Goal: Information Seeking & Learning: Check status

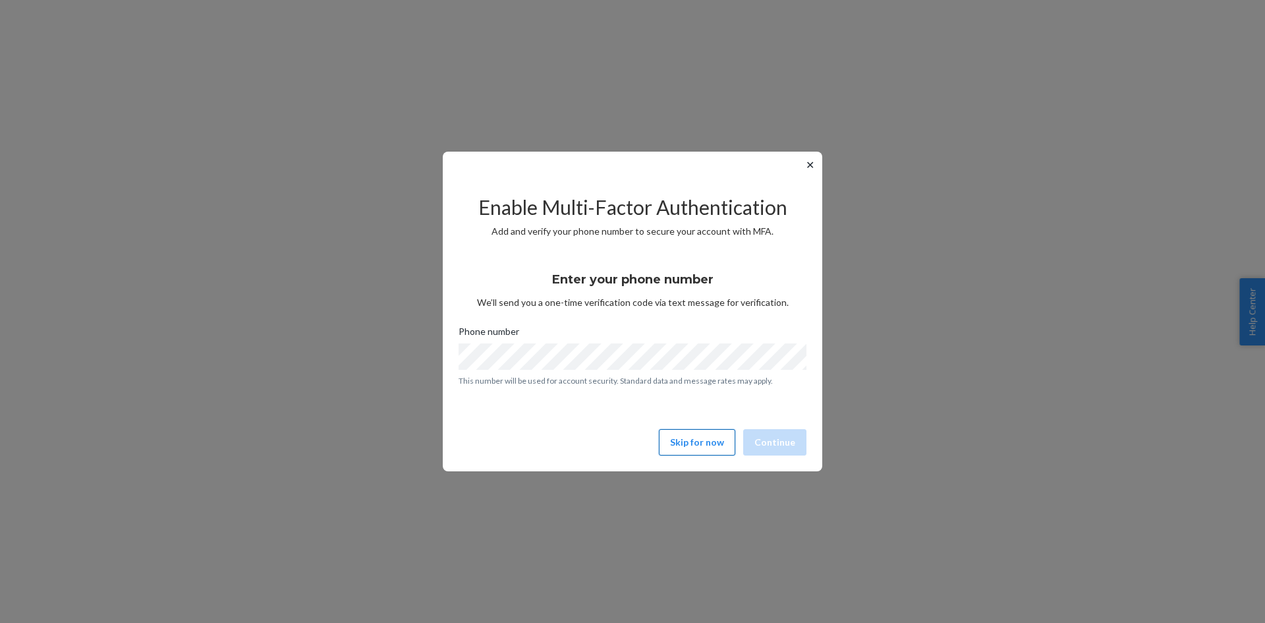
click at [697, 443] on button "Skip for now" at bounding box center [697, 442] width 76 height 26
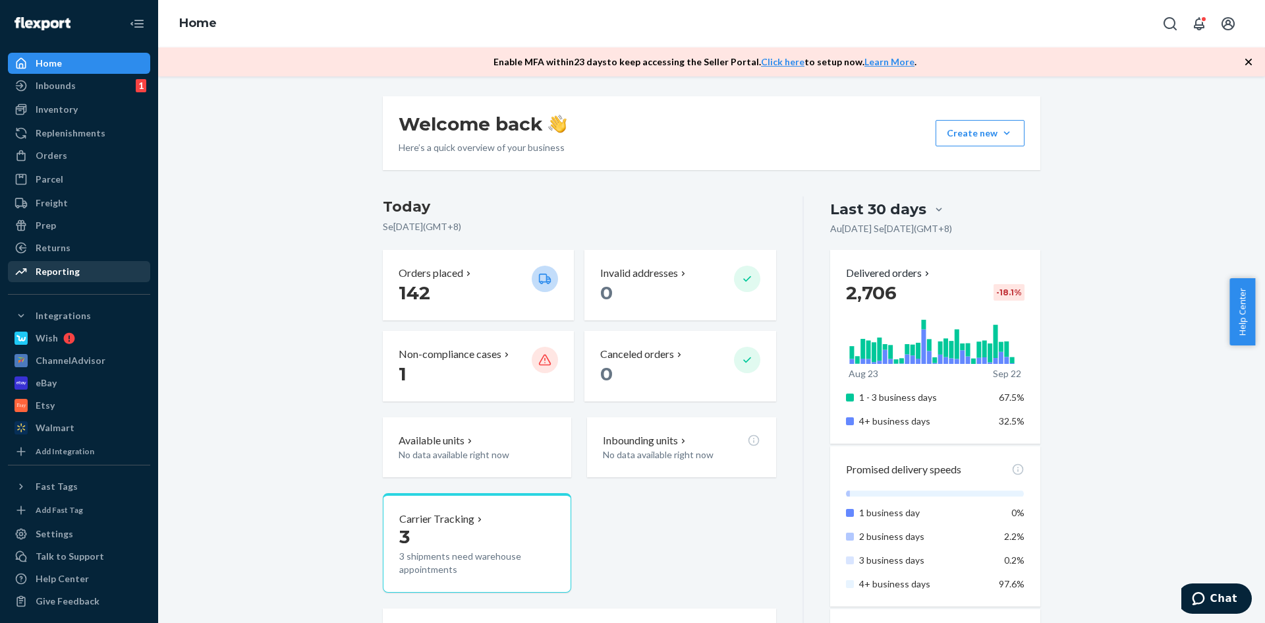
click at [73, 272] on div "Reporting" at bounding box center [58, 271] width 44 height 13
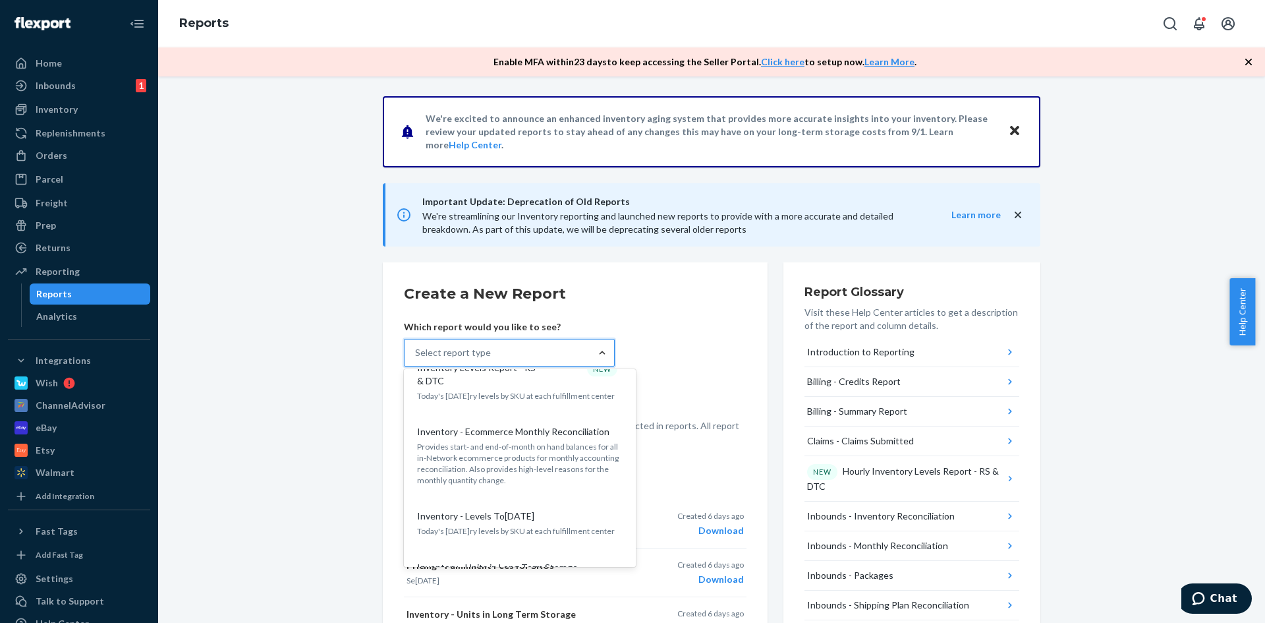
scroll to position [1055, 0]
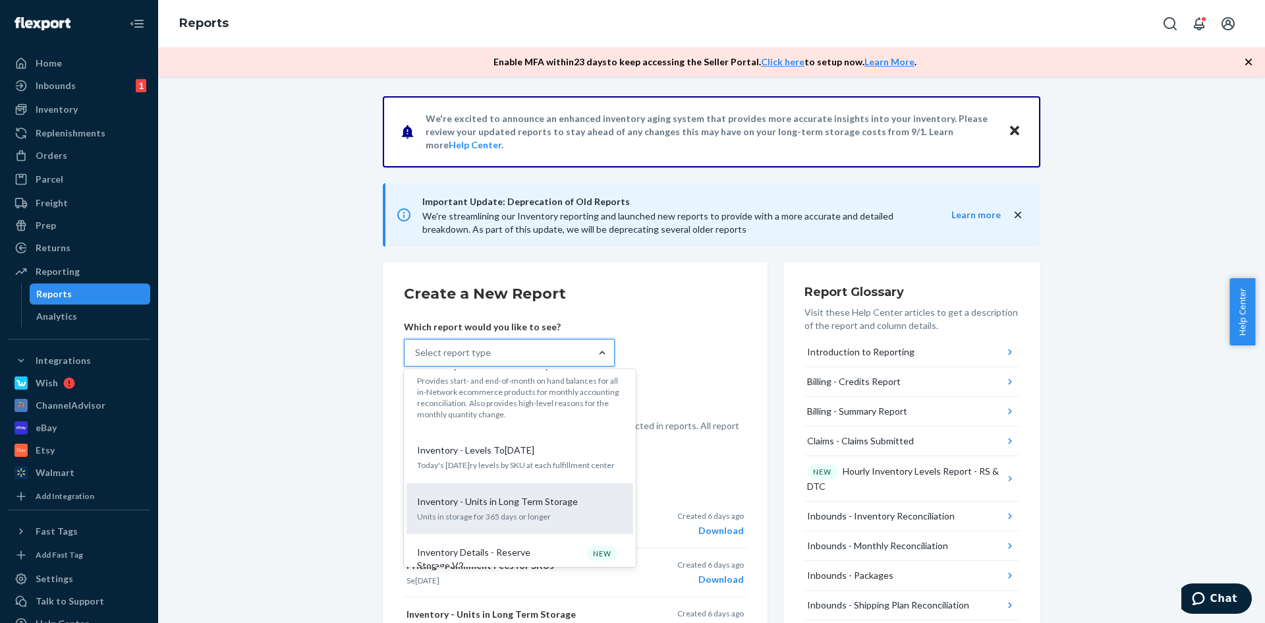
click at [526, 495] on p "Inventory - Units in Long Term Storage" at bounding box center [497, 501] width 161 height 13
click at [417, 359] on input "option Inventory - Units in Long Term Storage focused, 19 of 35. 35 results ava…" at bounding box center [415, 352] width 1 height 13
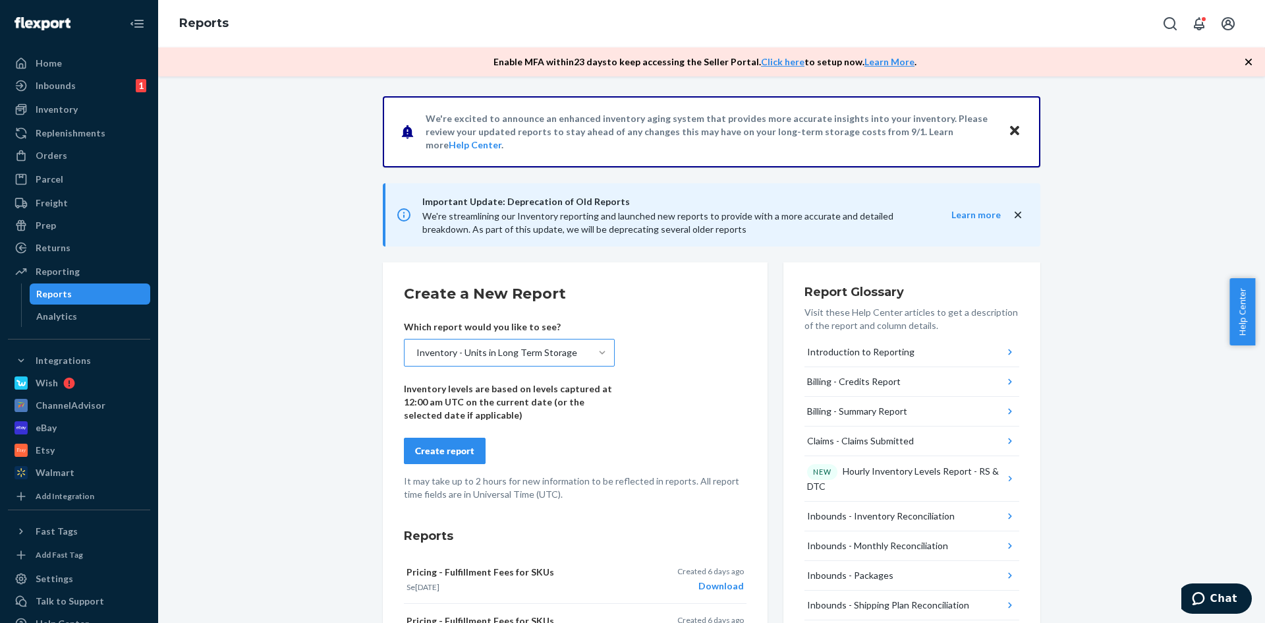
click at [459, 451] on div "Create report" at bounding box center [444, 450] width 59 height 13
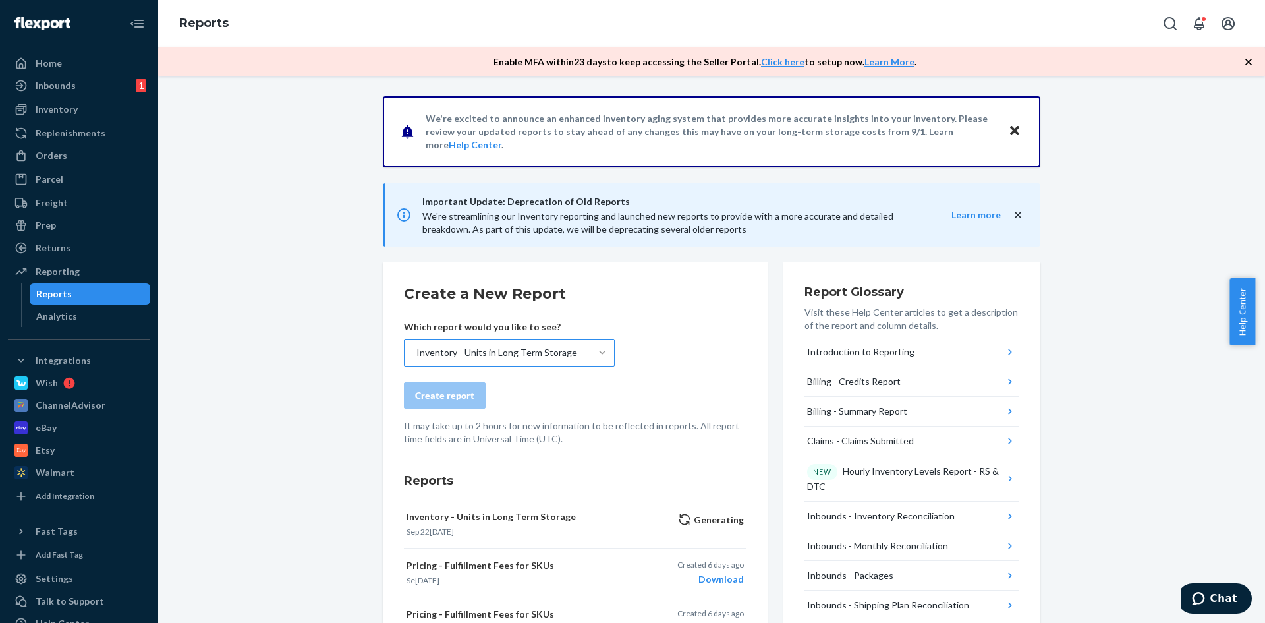
click at [519, 355] on div "Inventory - Units in Long Term Storage" at bounding box center [497, 352] width 161 height 13
click at [417, 355] on input "Inventory - Units in Long Term Storage" at bounding box center [415, 352] width 1 height 13
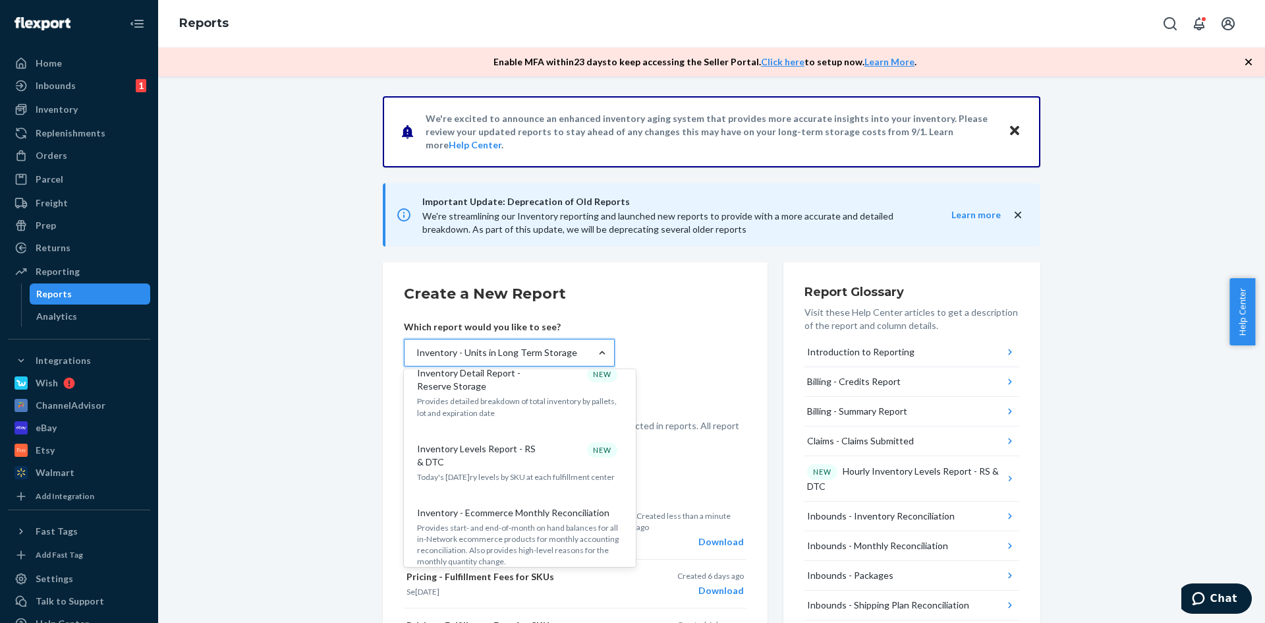
scroll to position [923, 0]
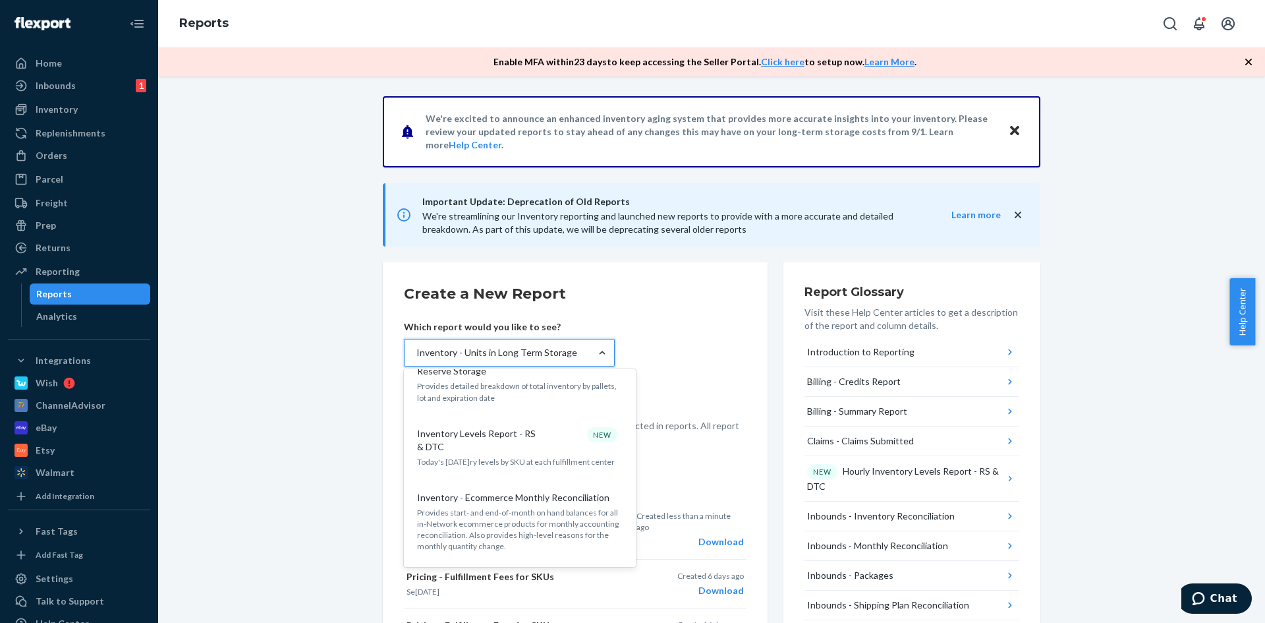
click at [514, 429] on p "Inventory Levels Report - RS & DTC" at bounding box center [480, 440] width 127 height 26
click at [417, 359] on input "option Inventory - Units in Long Term Storage, selected. option Inventory Level…" at bounding box center [415, 352] width 1 height 13
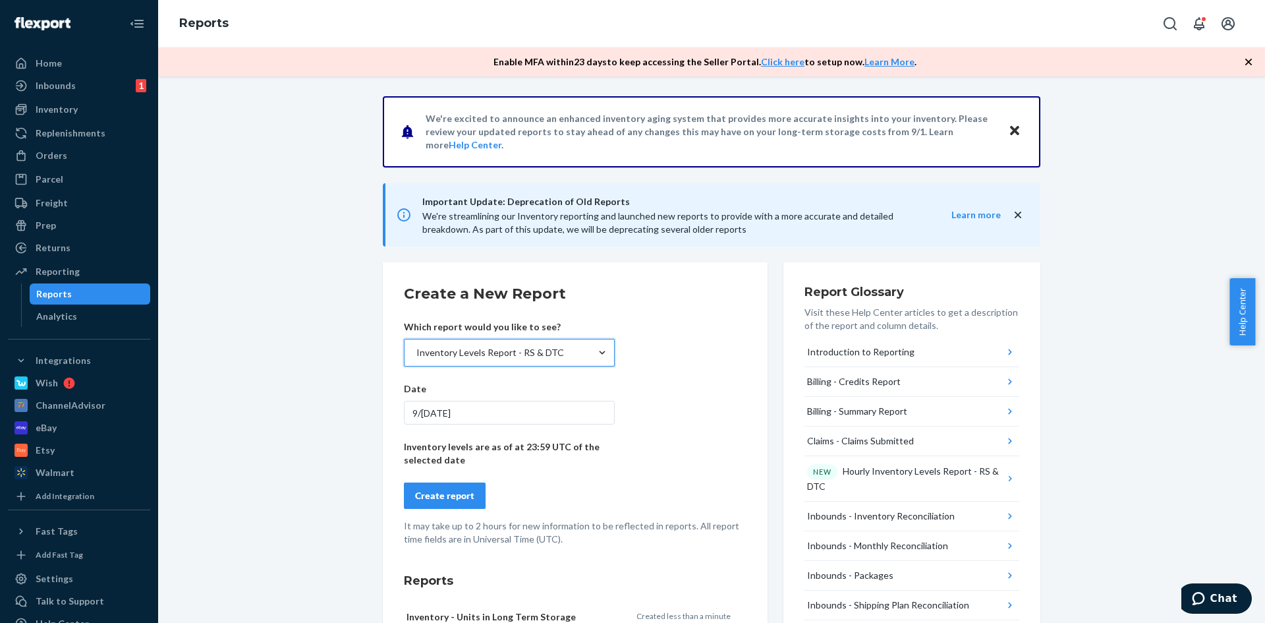
click at [450, 493] on div "Create report" at bounding box center [444, 495] width 59 height 13
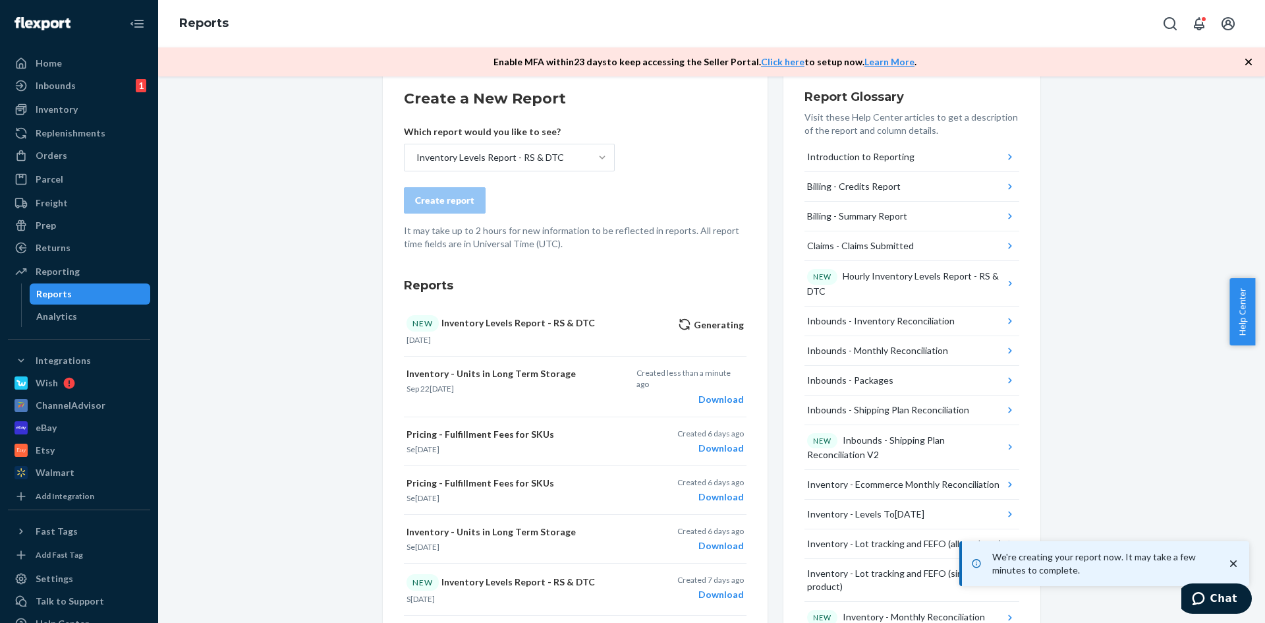
scroll to position [198, 0]
click at [722, 390] on div "Download" at bounding box center [690, 396] width 107 height 13
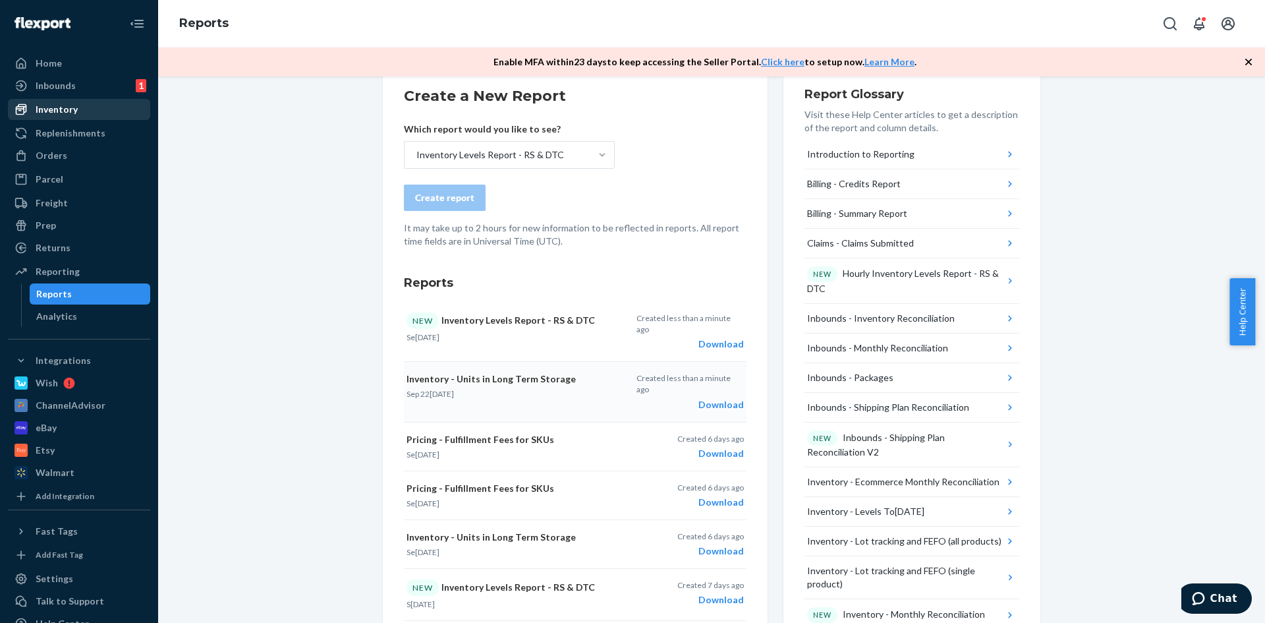
click at [83, 111] on div "Inventory" at bounding box center [79, 109] width 140 height 18
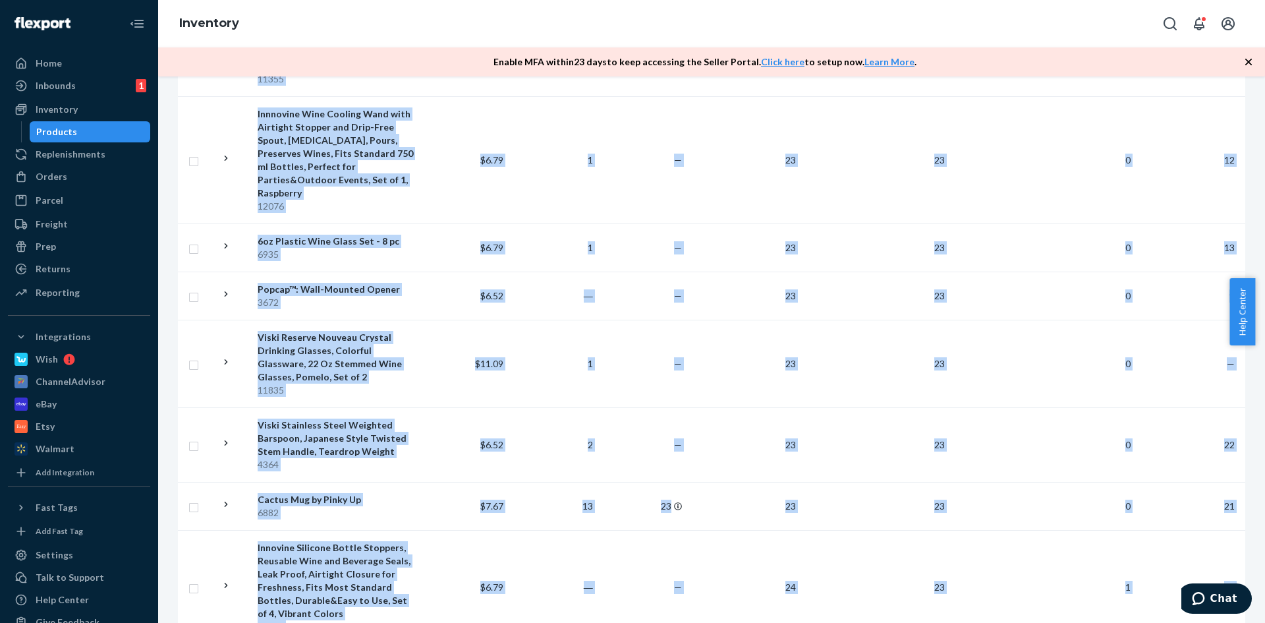
scroll to position [7165, 0]
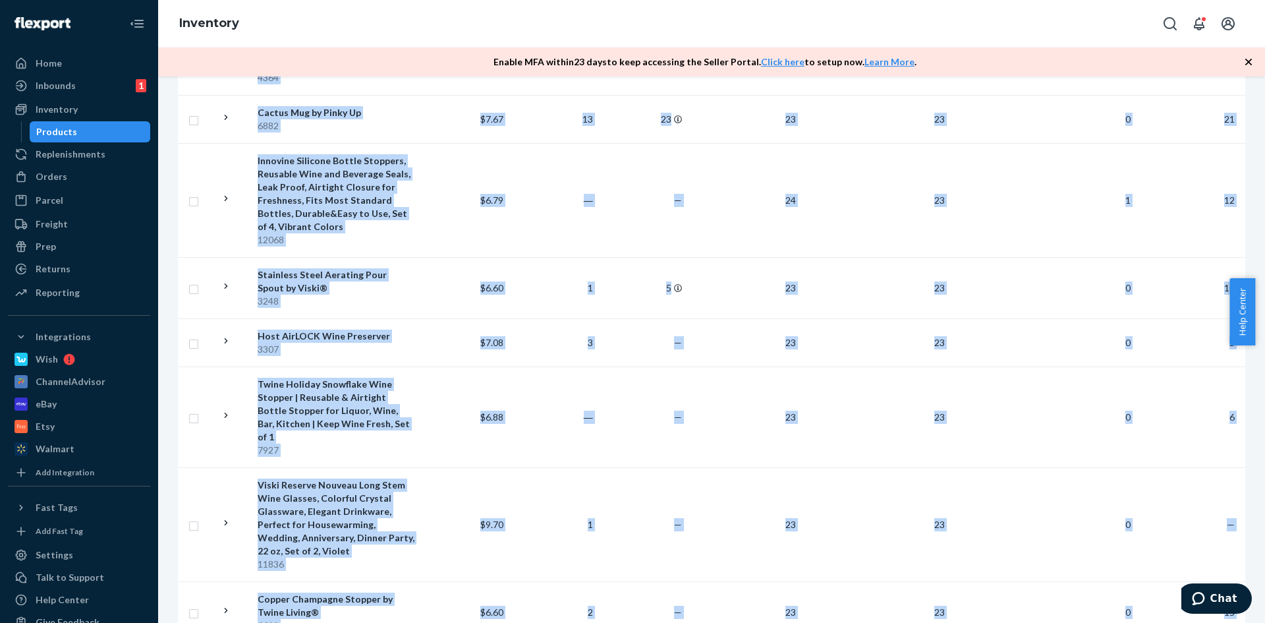
drag, startPoint x: 248, startPoint y: 349, endPoint x: 1229, endPoint y: 508, distance: 994.3
copy table "Name Fulfillment Fee 30d Orders Inbound Total Units Available Total Unavailable…"
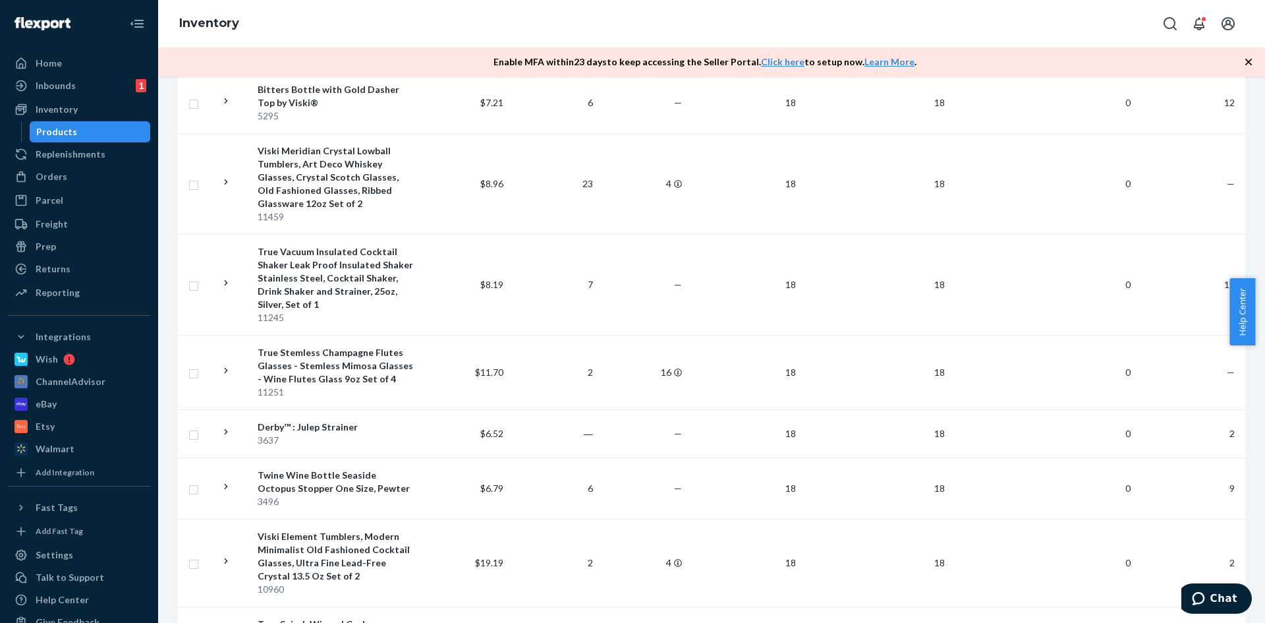
scroll to position [7323, 0]
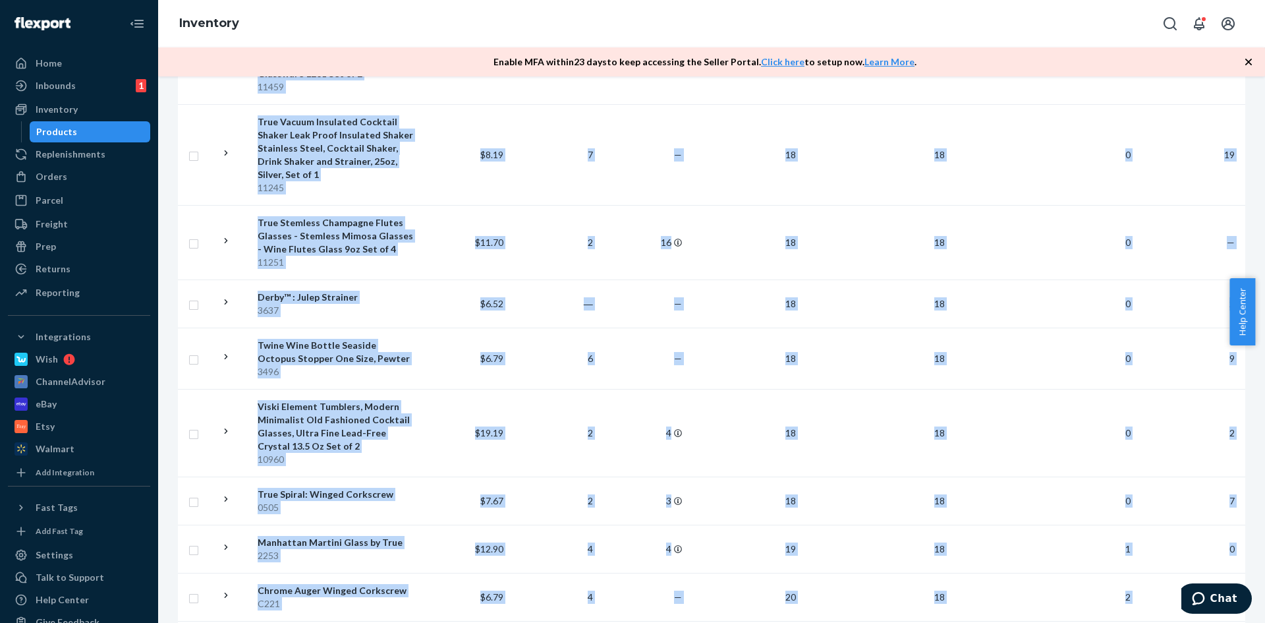
drag, startPoint x: 249, startPoint y: 349, endPoint x: 1223, endPoint y: 496, distance: 984.5
copy table "Name Fulfillment Fee 30d Orders Inbound Total Units Available Total Unavailable…"
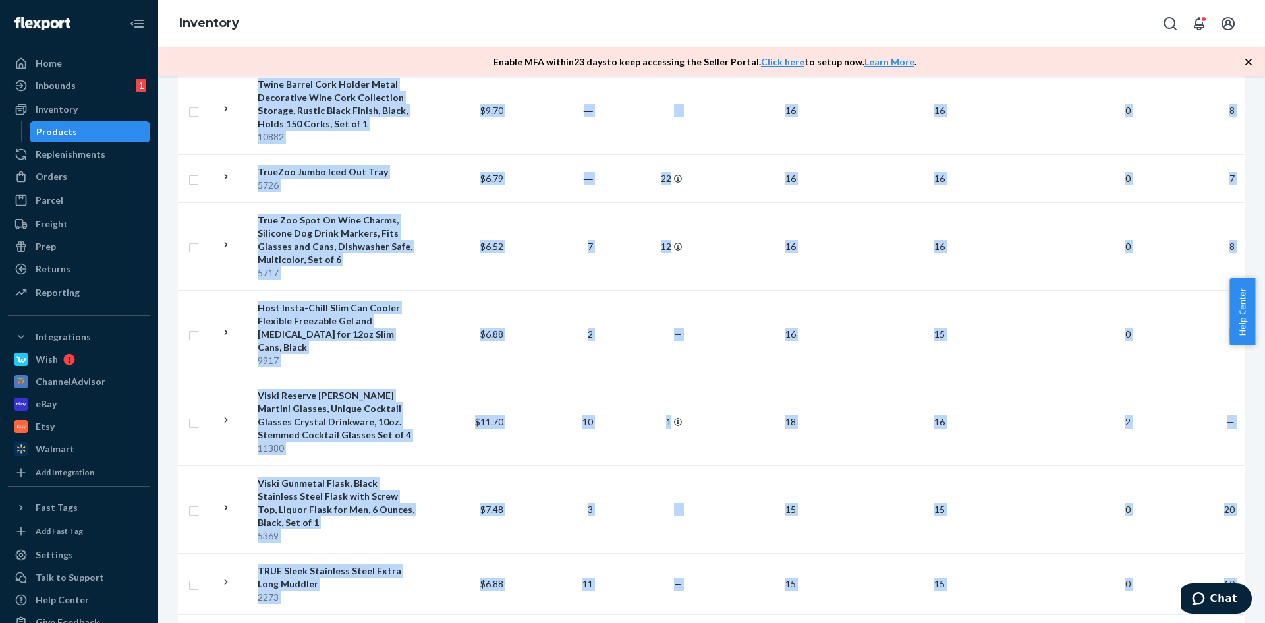
scroll to position [7073, 0]
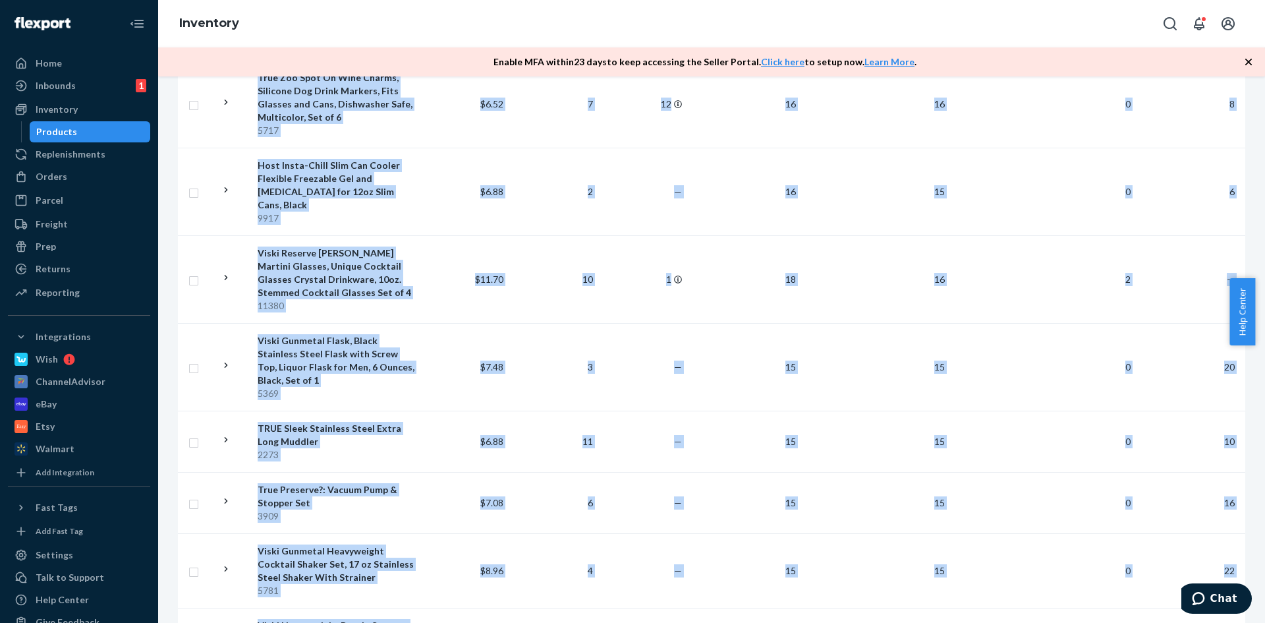
drag, startPoint x: 251, startPoint y: 345, endPoint x: 1220, endPoint y: 492, distance: 980.1
copy table "Name Fulfillment Fee 30d Orders Inbound Total Units Available Total Unavailable…"
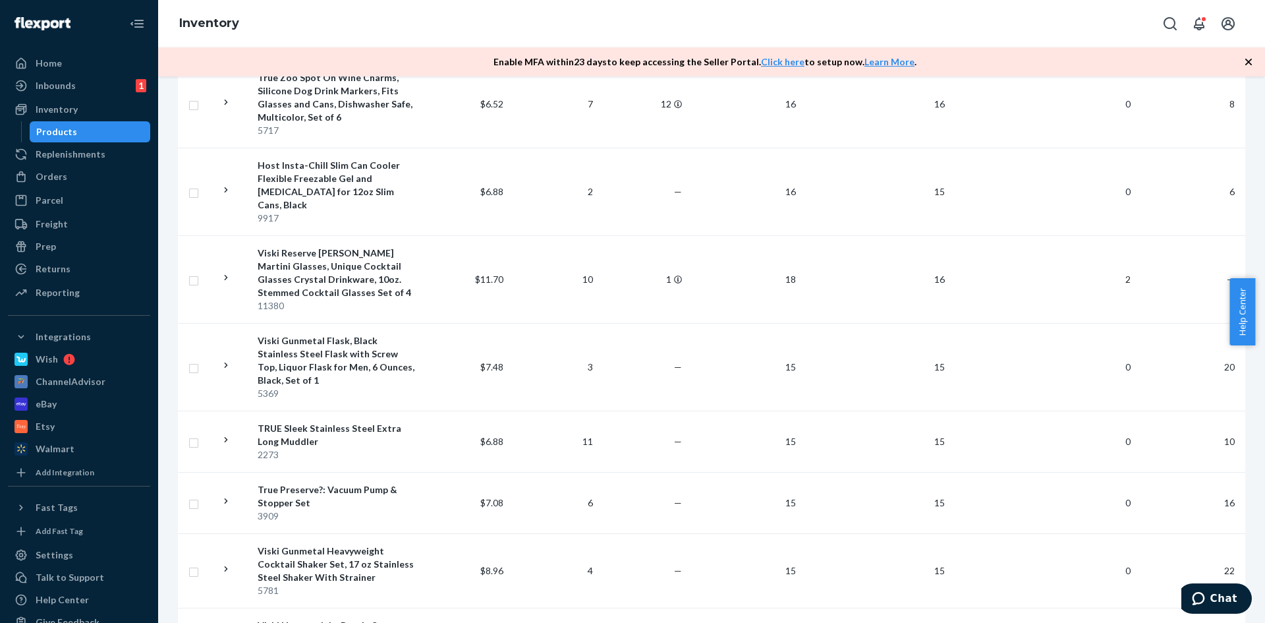
drag, startPoint x: 651, startPoint y: 573, endPoint x: 650, endPoint y: 562, distance: 11.9
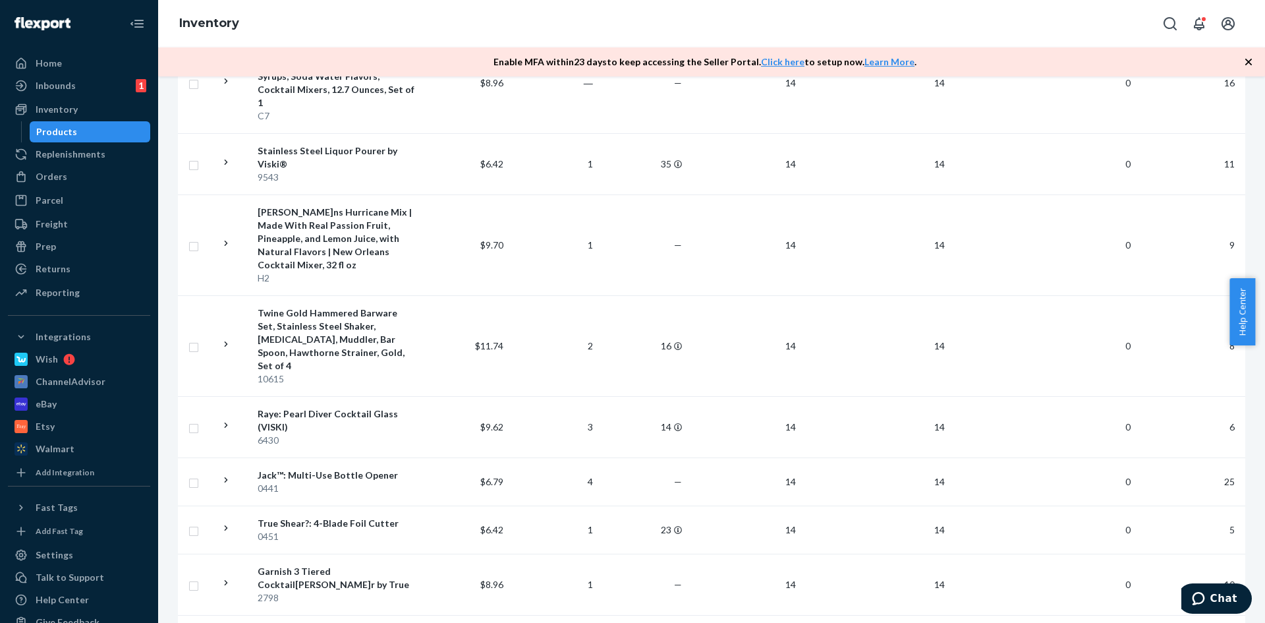
scroll to position [7126, 0]
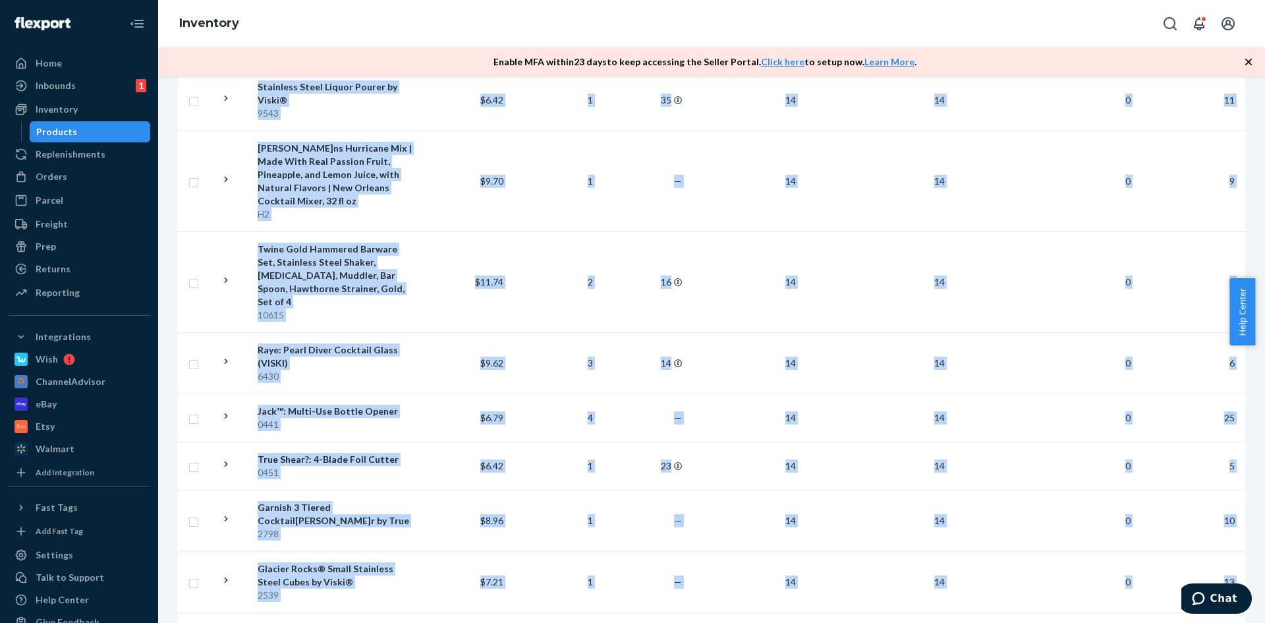
drag, startPoint x: 347, startPoint y: 519, endPoint x: 1218, endPoint y: 494, distance: 871.0
copy table "Name Fulfillment Fee 30d Orders Inbound Total Units Available Total Unavailable…"
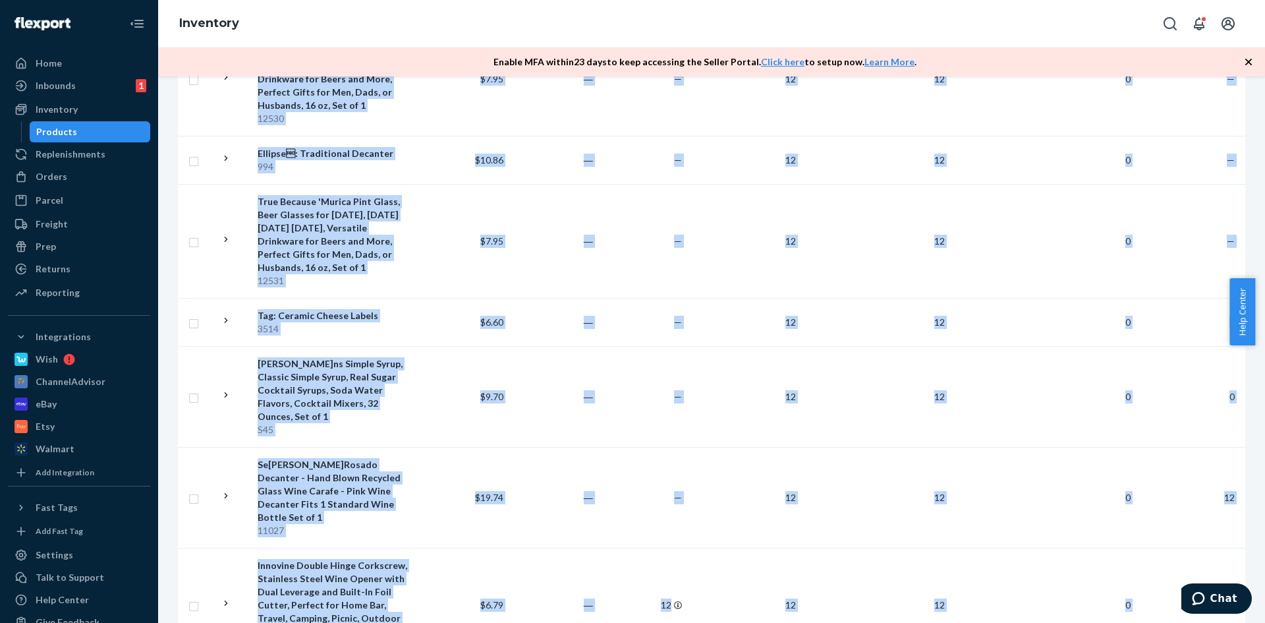
scroll to position [7481, 0]
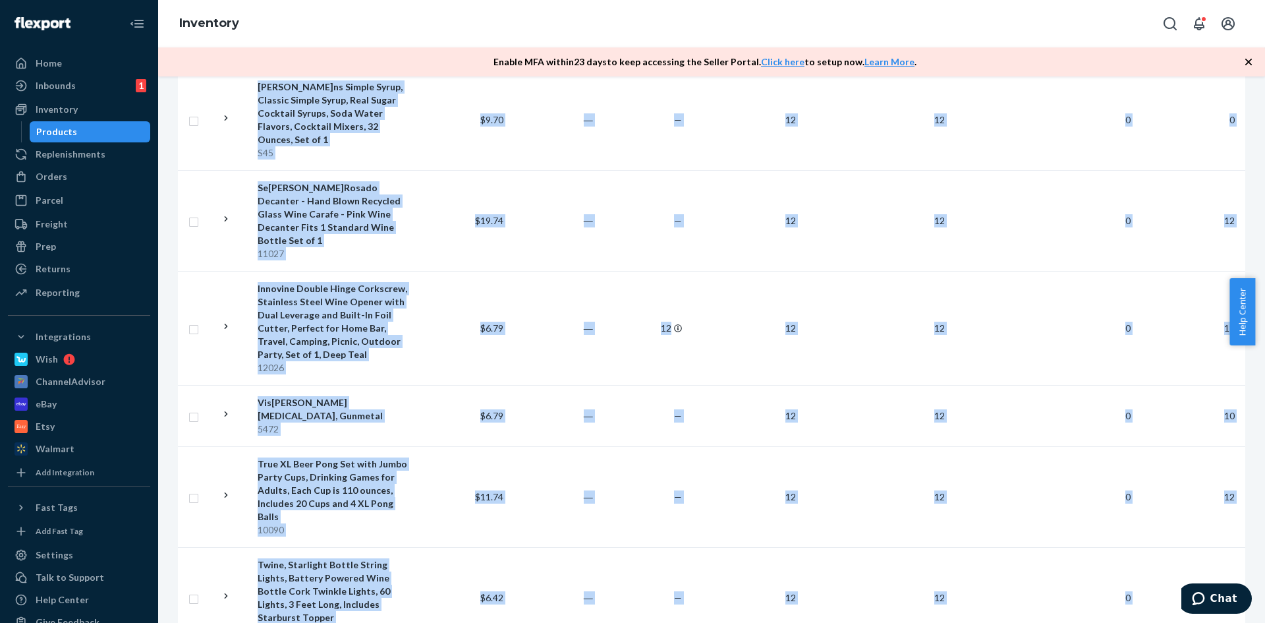
drag, startPoint x: 253, startPoint y: 346, endPoint x: 1212, endPoint y: 513, distance: 973.5
copy table "Name Fulfillment Fee 30d Orders Inbound Total Units Available Total Unavailable…"
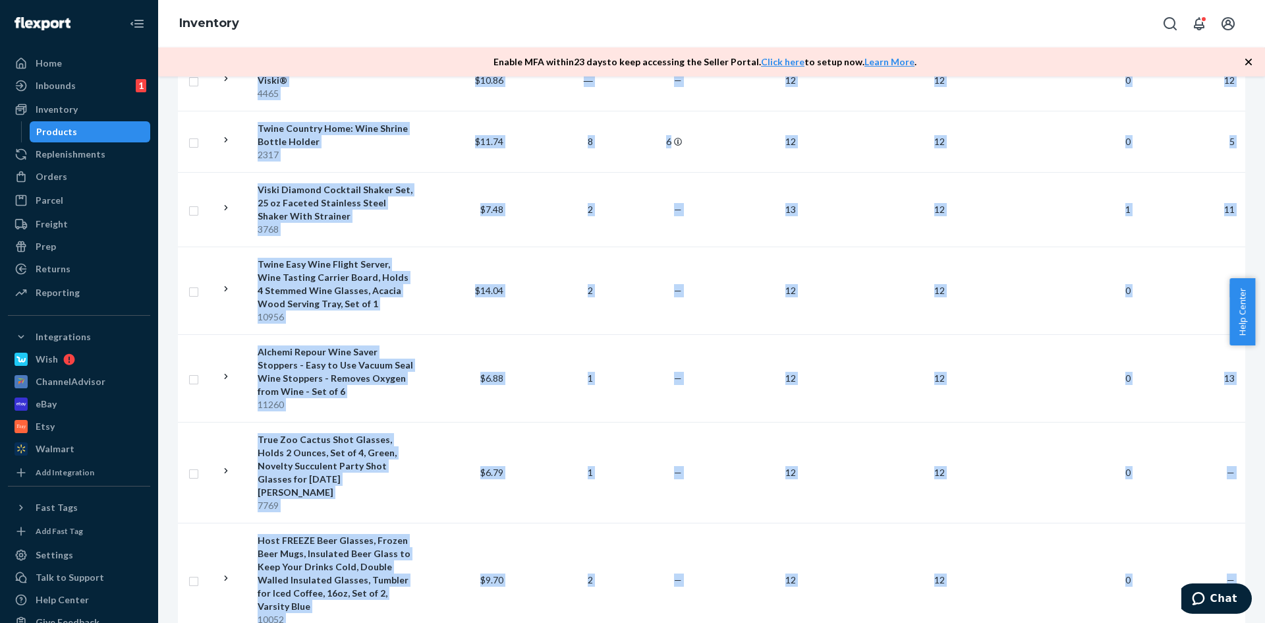
scroll to position [8312, 0]
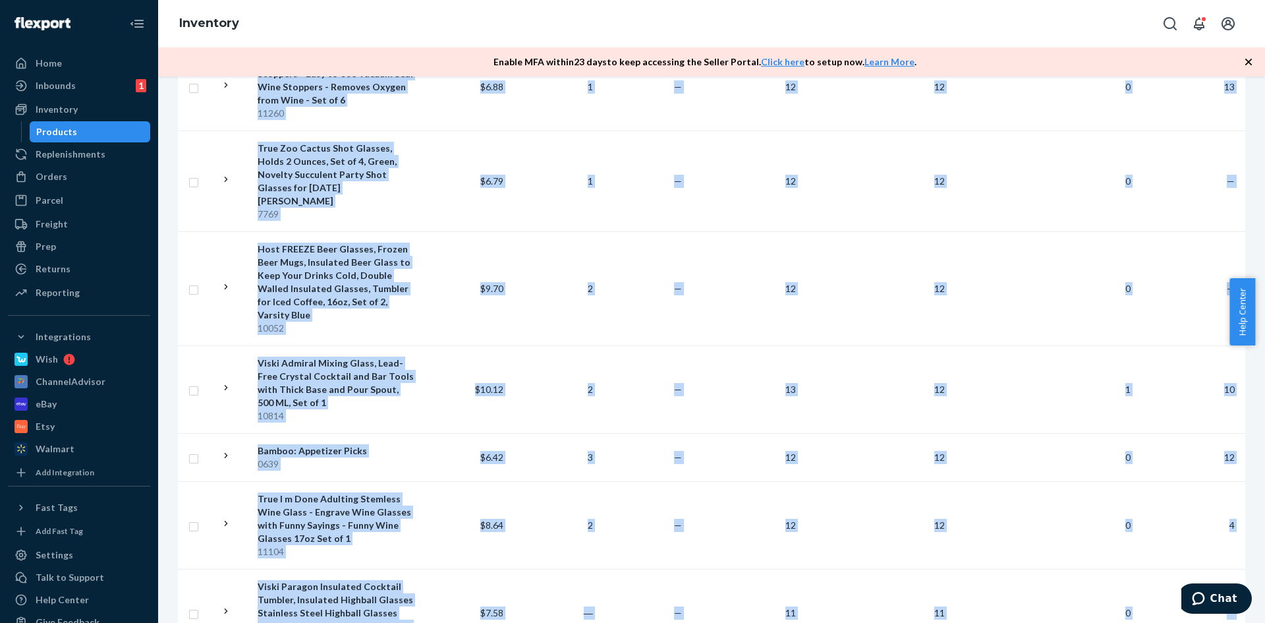
drag, startPoint x: 253, startPoint y: 351, endPoint x: 1224, endPoint y: 511, distance: 984.0
copy table "Name Fulfillment Fee 30d Orders Inbound Total Units Available Total Unavailable…"
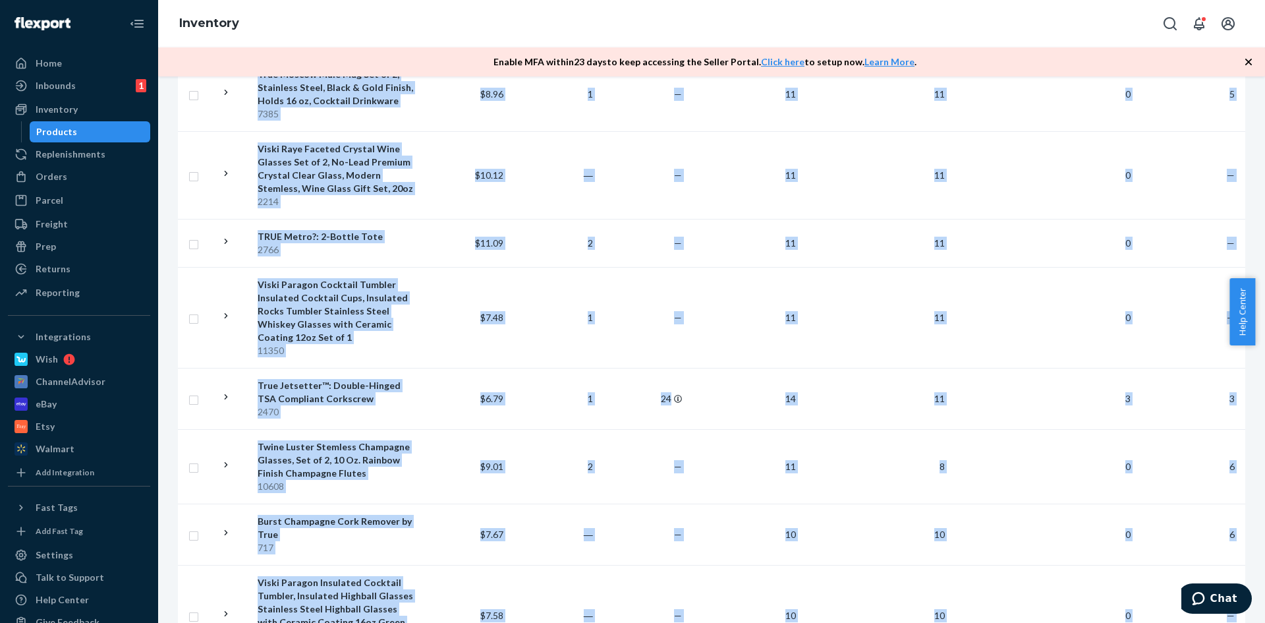
scroll to position [7798, 0]
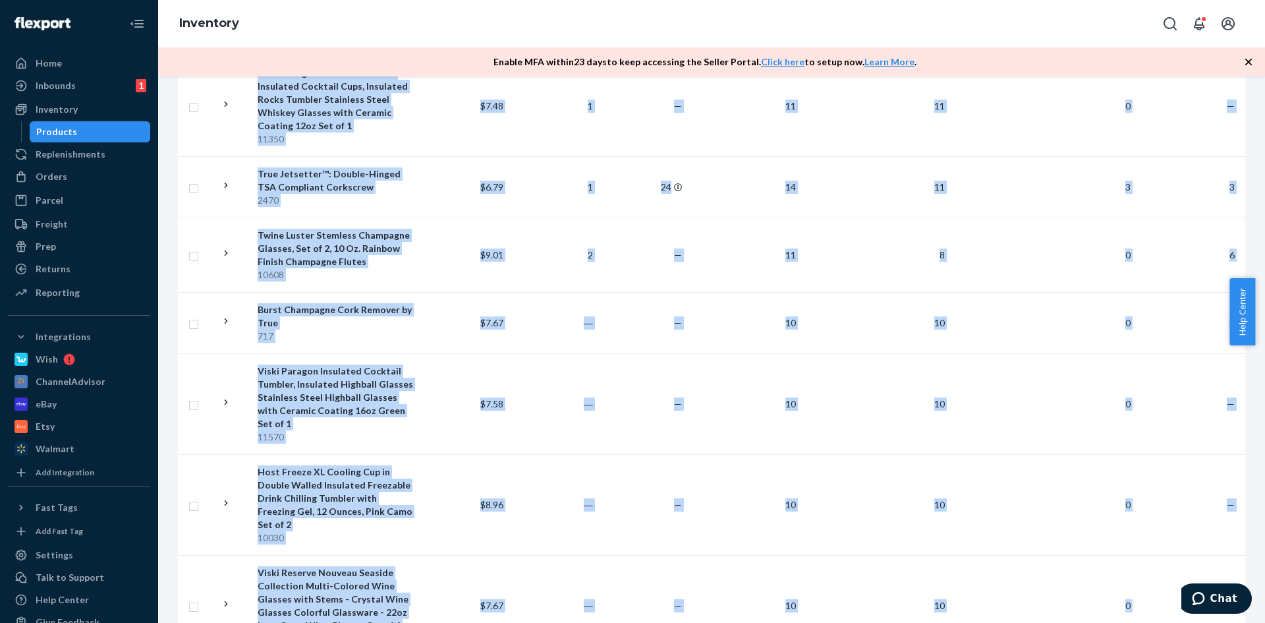
drag, startPoint x: 247, startPoint y: 345, endPoint x: 1236, endPoint y: 479, distance: 998.4
copy table "Name Fulfillment Fee 30d Orders Inbound Total Units Available Total Unavailable…"
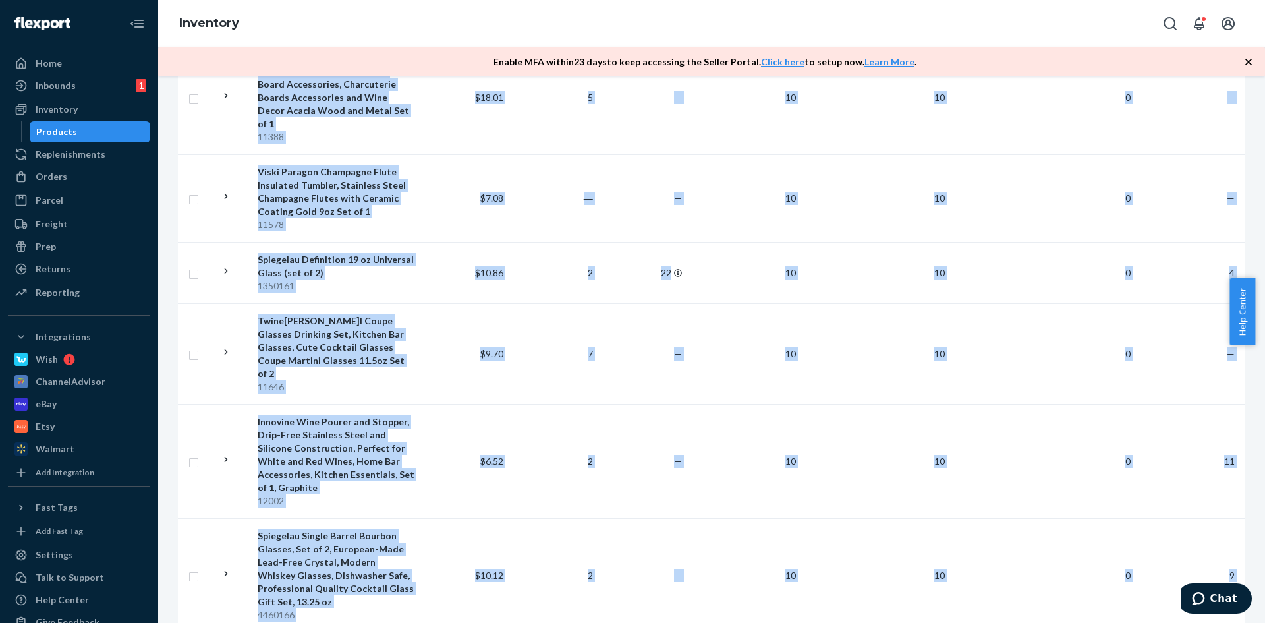
scroll to position [7574, 0]
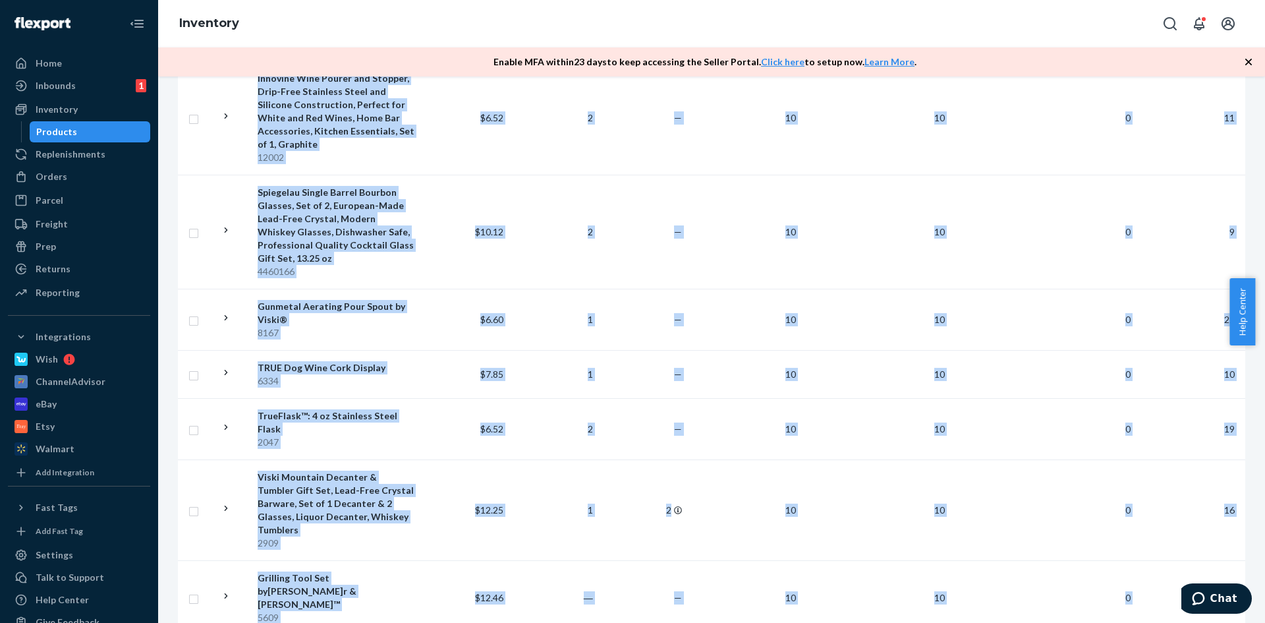
drag, startPoint x: 246, startPoint y: 347, endPoint x: 1227, endPoint y: 506, distance: 994.2
copy table "Name Fulfillment Fee 30d Orders Inbound Total Units Available Total Unavailable…"
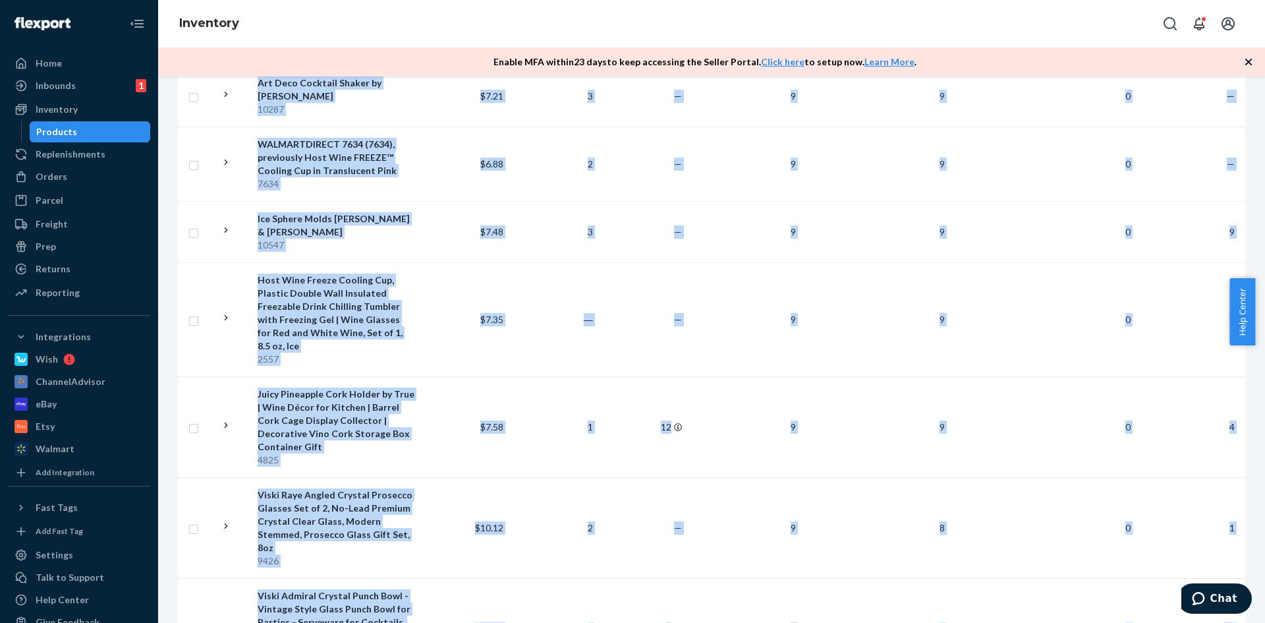
scroll to position [7600, 0]
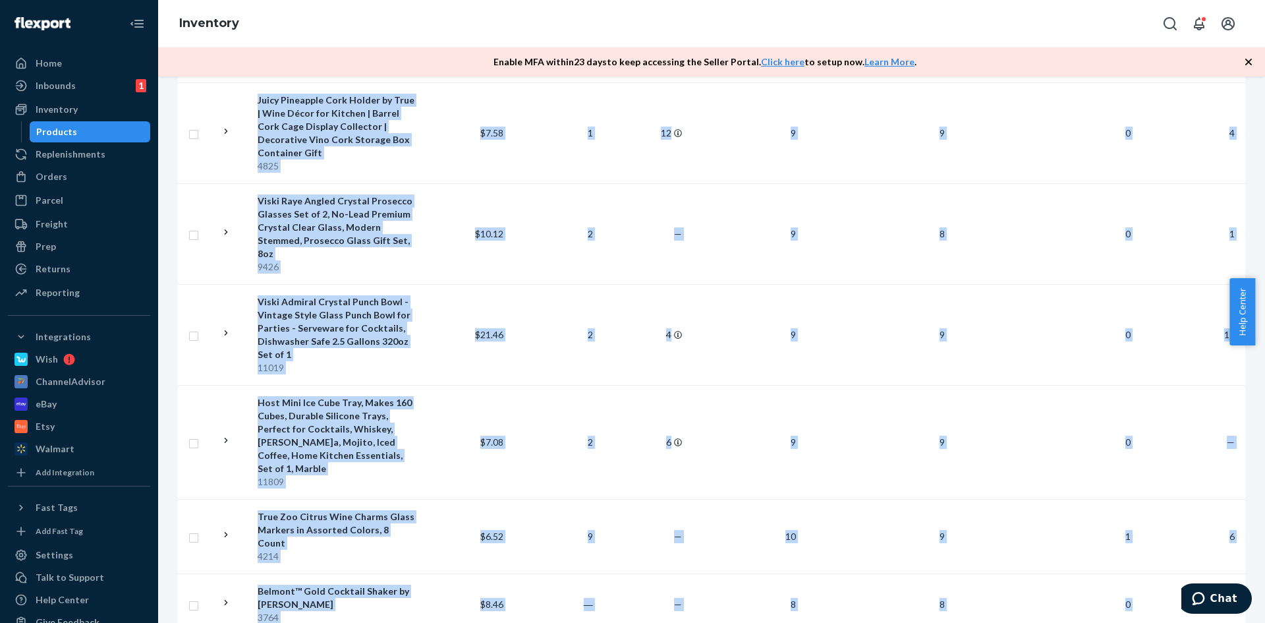
drag, startPoint x: 254, startPoint y: 348, endPoint x: 1226, endPoint y: 506, distance: 984.9
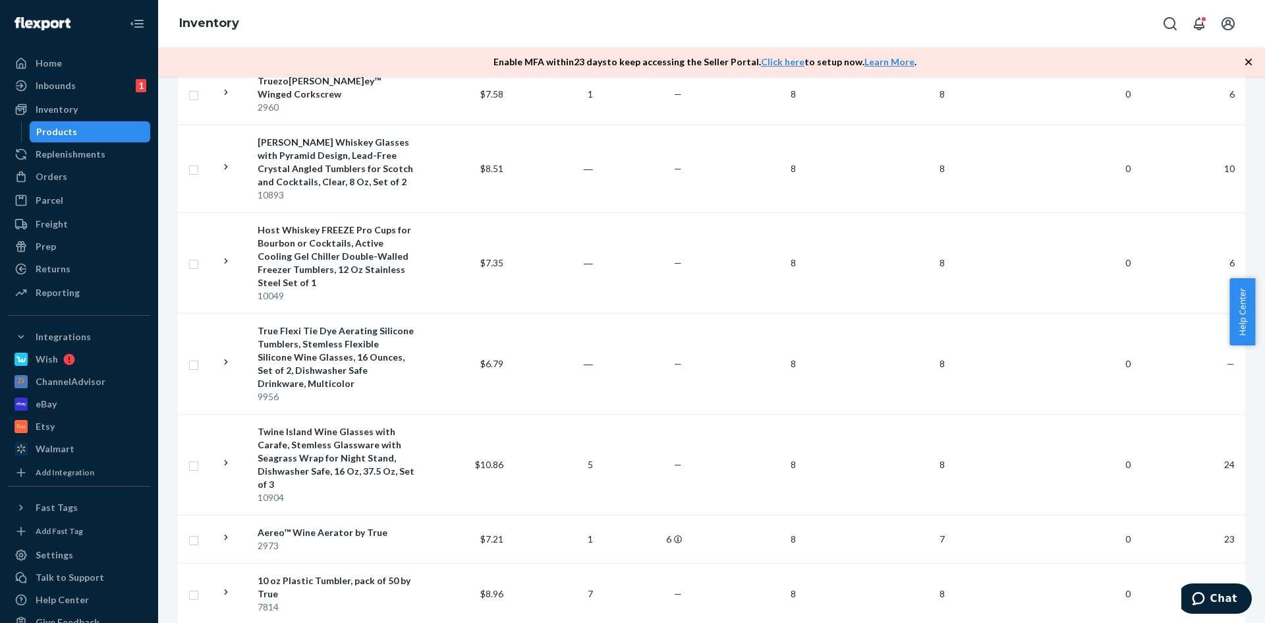
scroll to position [7521, 0]
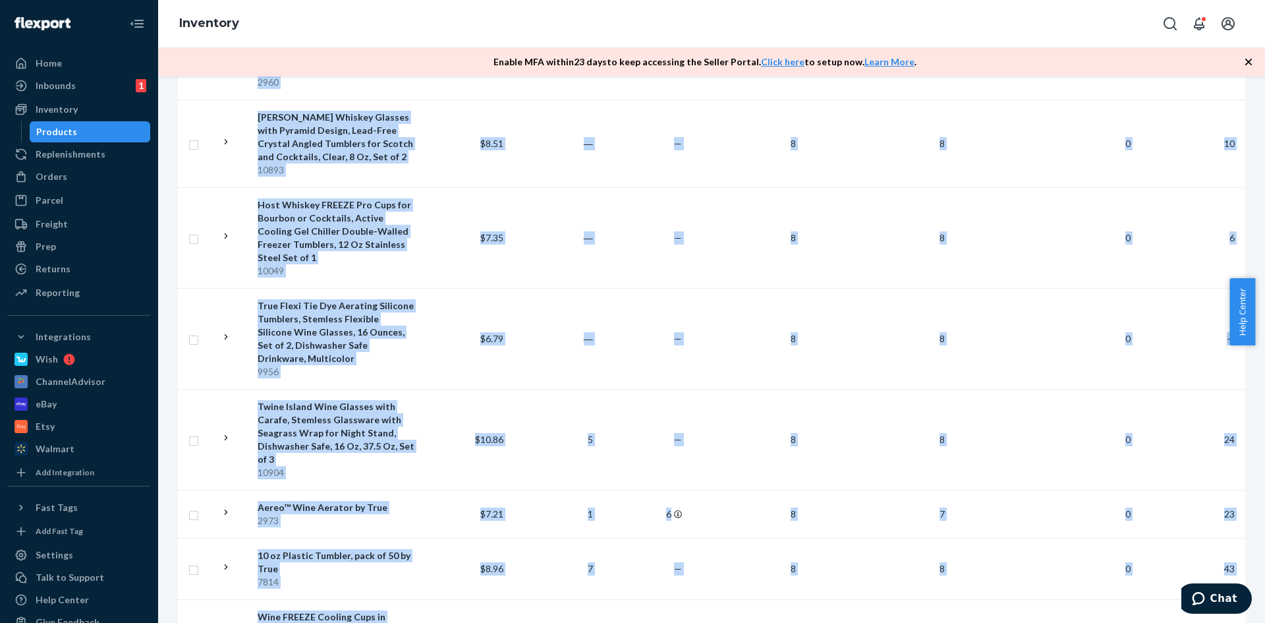
drag, startPoint x: 249, startPoint y: 341, endPoint x: 1223, endPoint y: 520, distance: 990.4
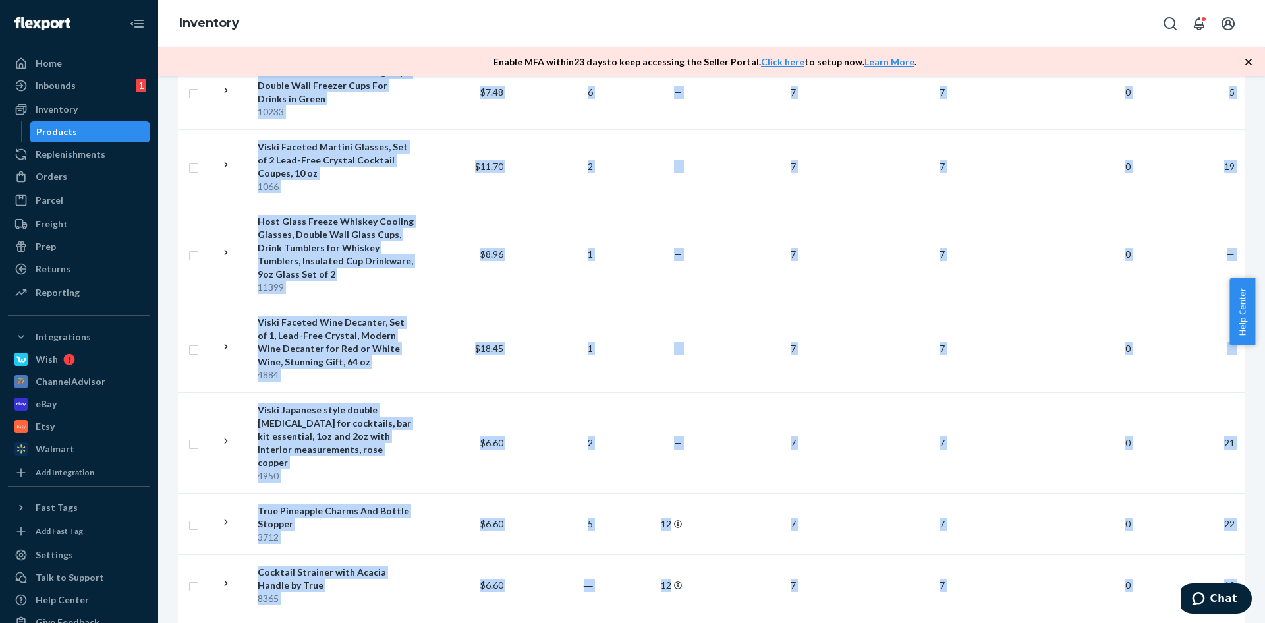
scroll to position [7692, 0]
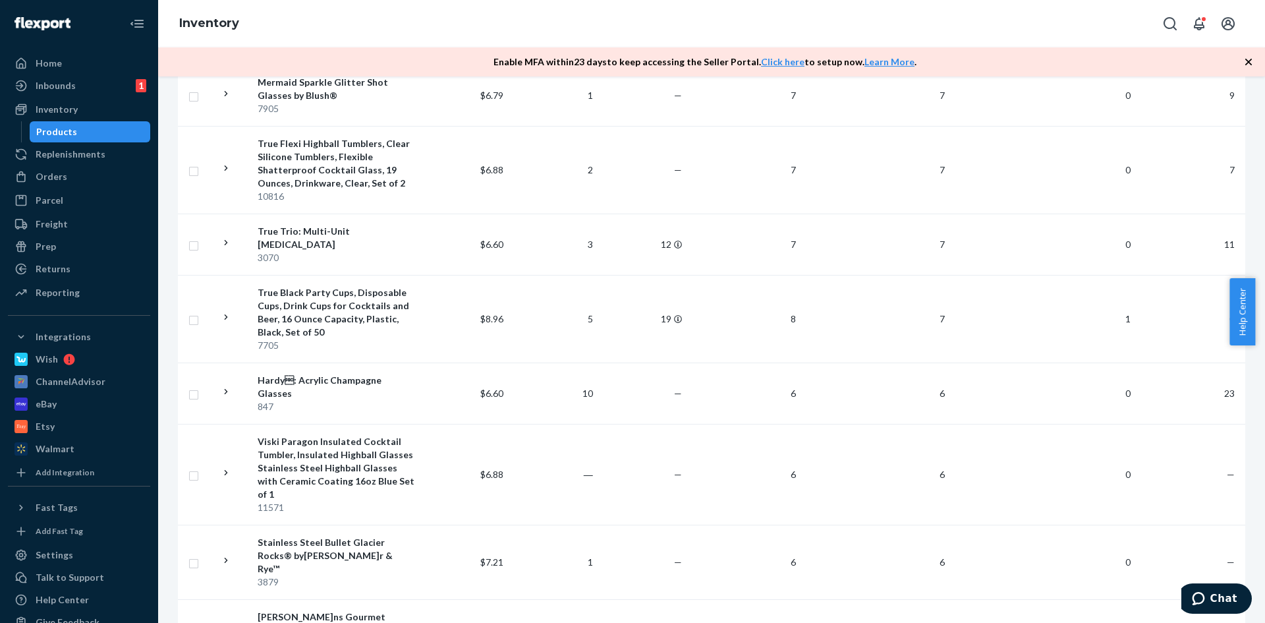
drag, startPoint x: 248, startPoint y: 344, endPoint x: 1236, endPoint y: 519, distance: 1004.0
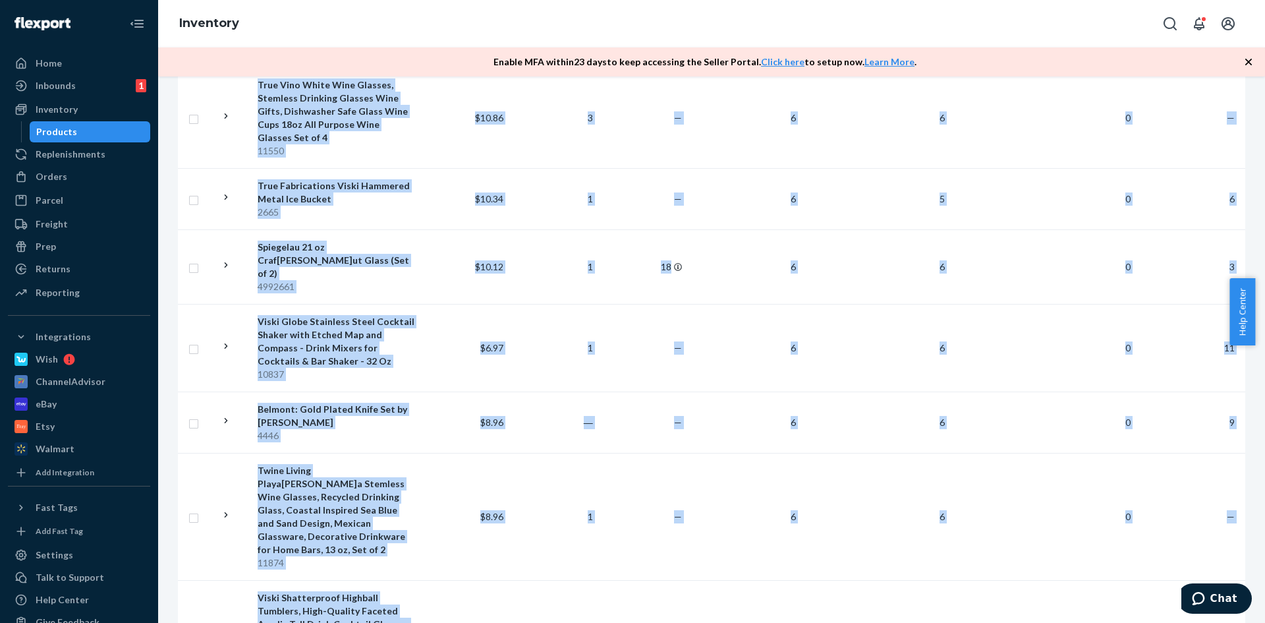
scroll to position [7244, 0]
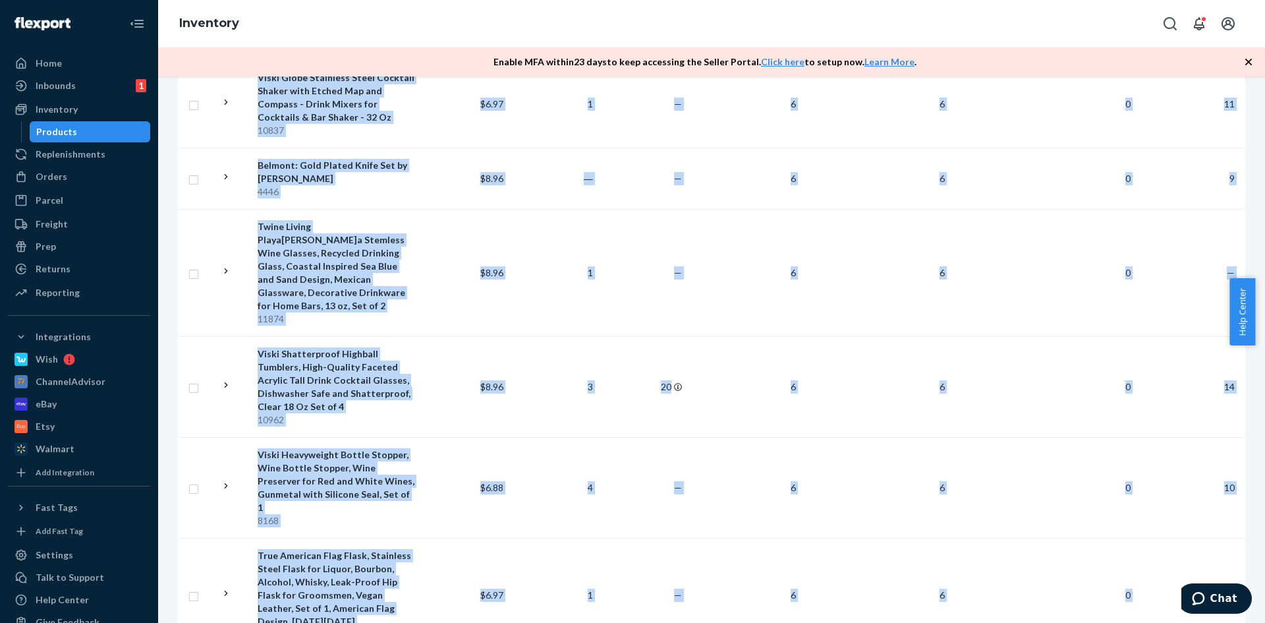
drag, startPoint x: 314, startPoint y: 509, endPoint x: 1232, endPoint y: 501, distance: 917.5
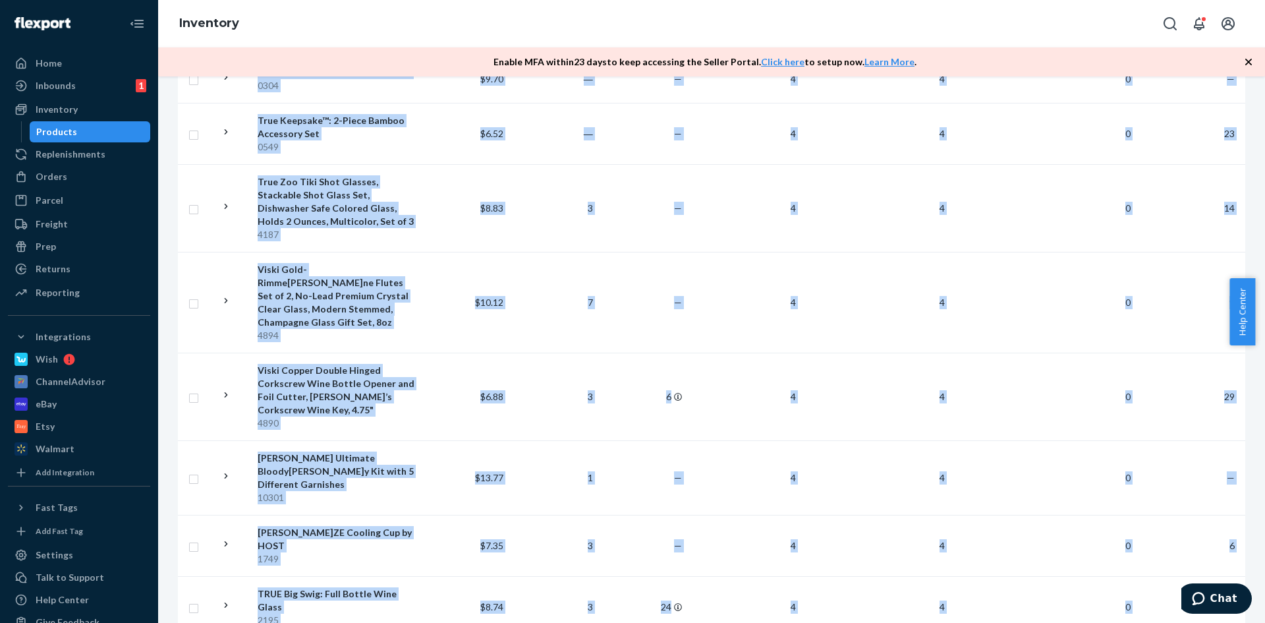
scroll to position [7323, 0]
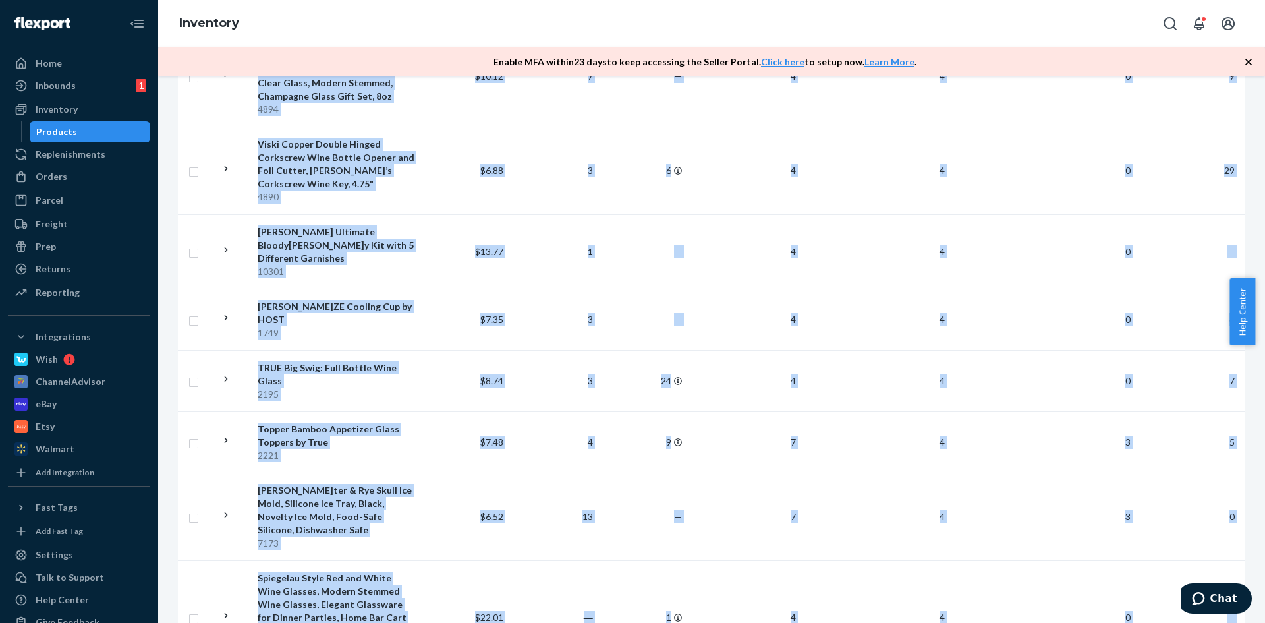
drag, startPoint x: 245, startPoint y: 347, endPoint x: 1228, endPoint y: 509, distance: 996.7
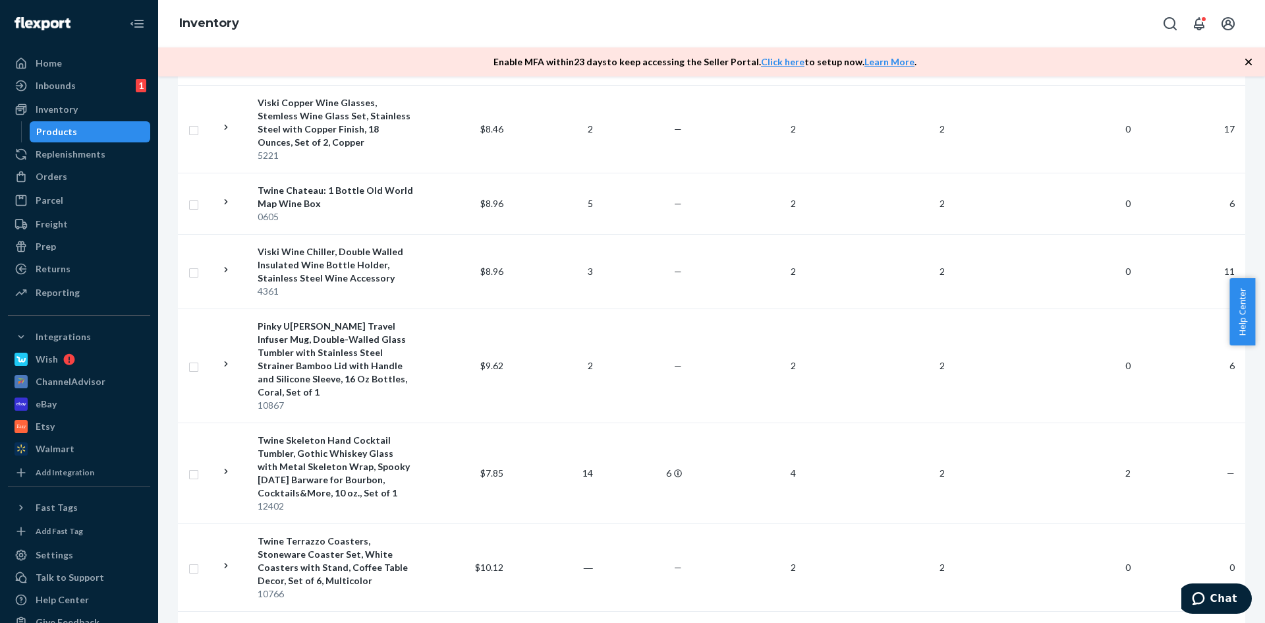
scroll to position [7165, 0]
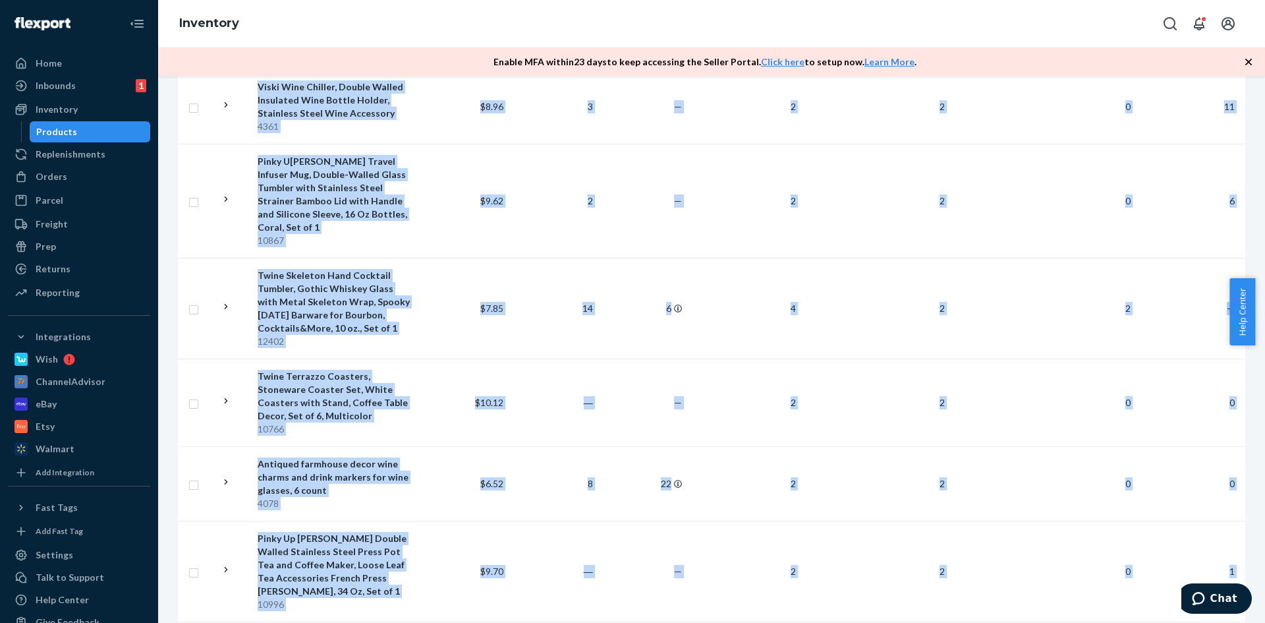
drag, startPoint x: 251, startPoint y: 347, endPoint x: 1223, endPoint y: 506, distance: 985.1
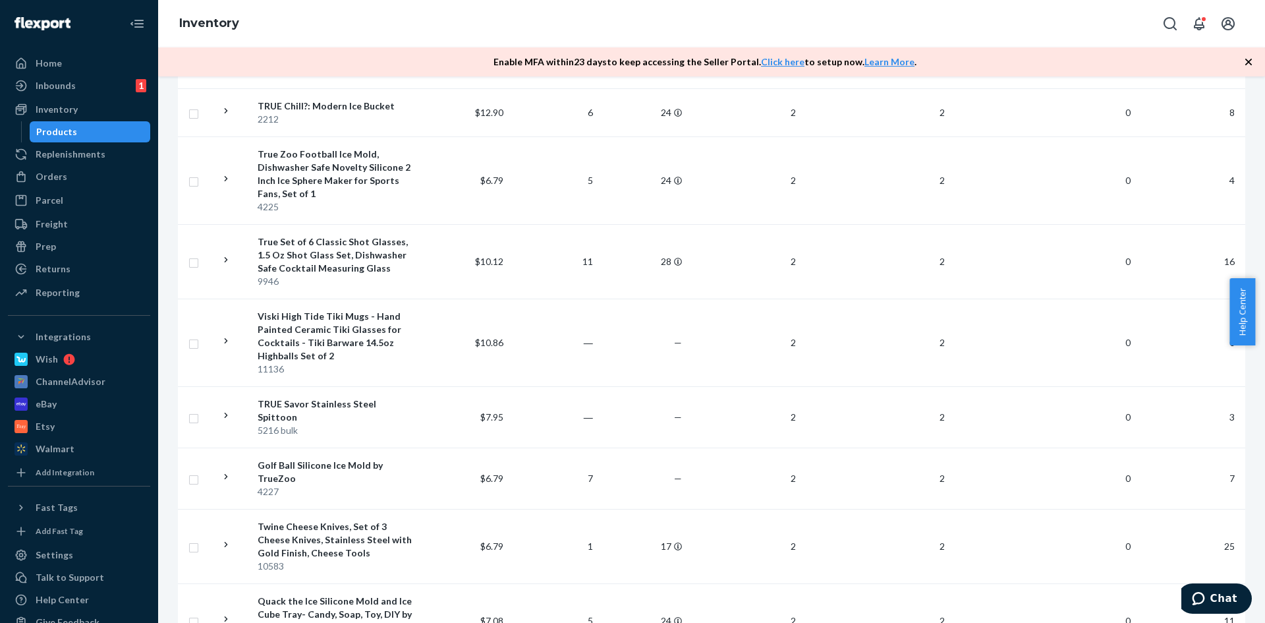
scroll to position [7218, 0]
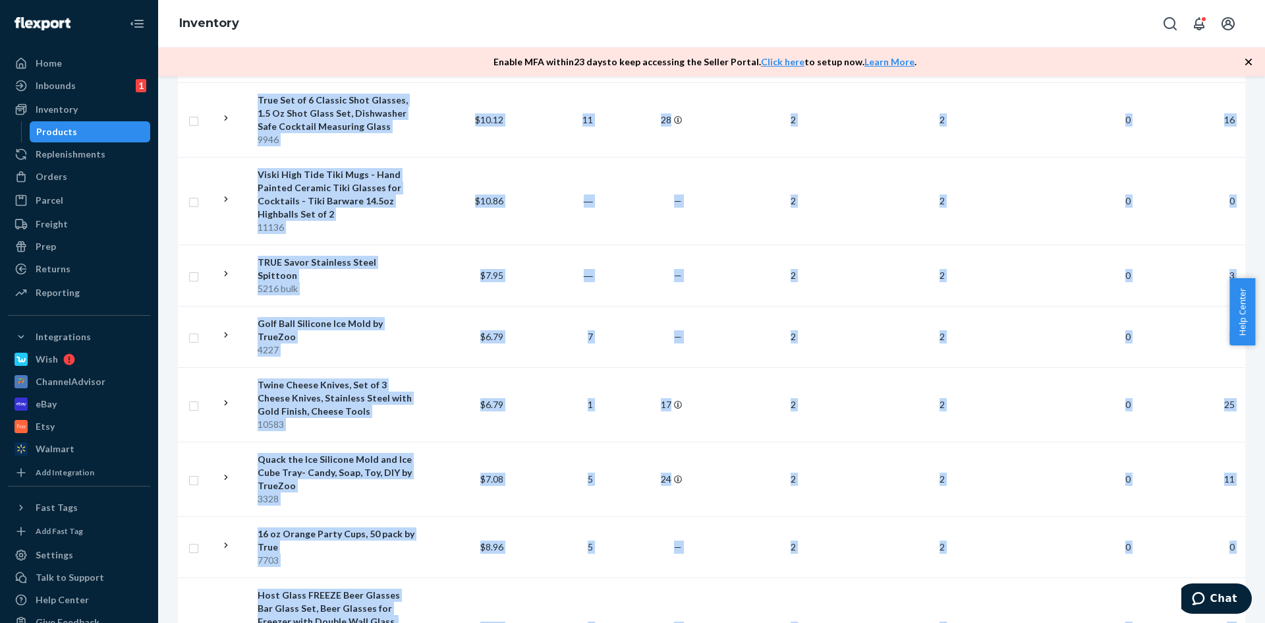
drag, startPoint x: 256, startPoint y: 345, endPoint x: 1233, endPoint y: 486, distance: 986.9
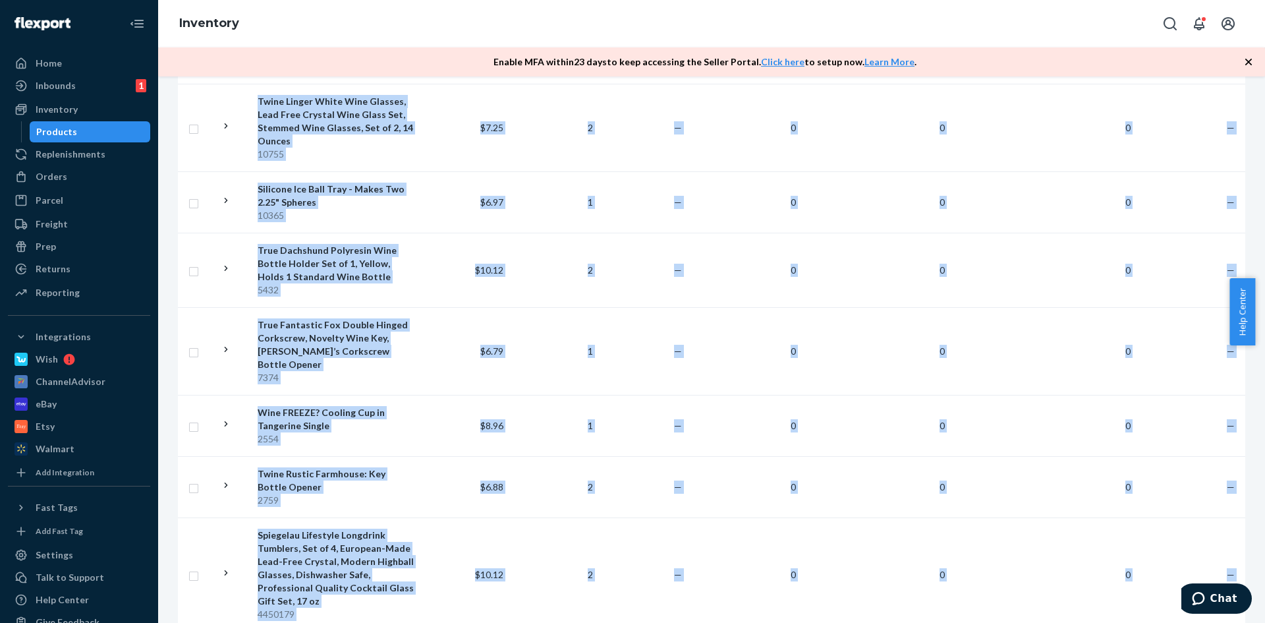
scroll to position [6822, 0]
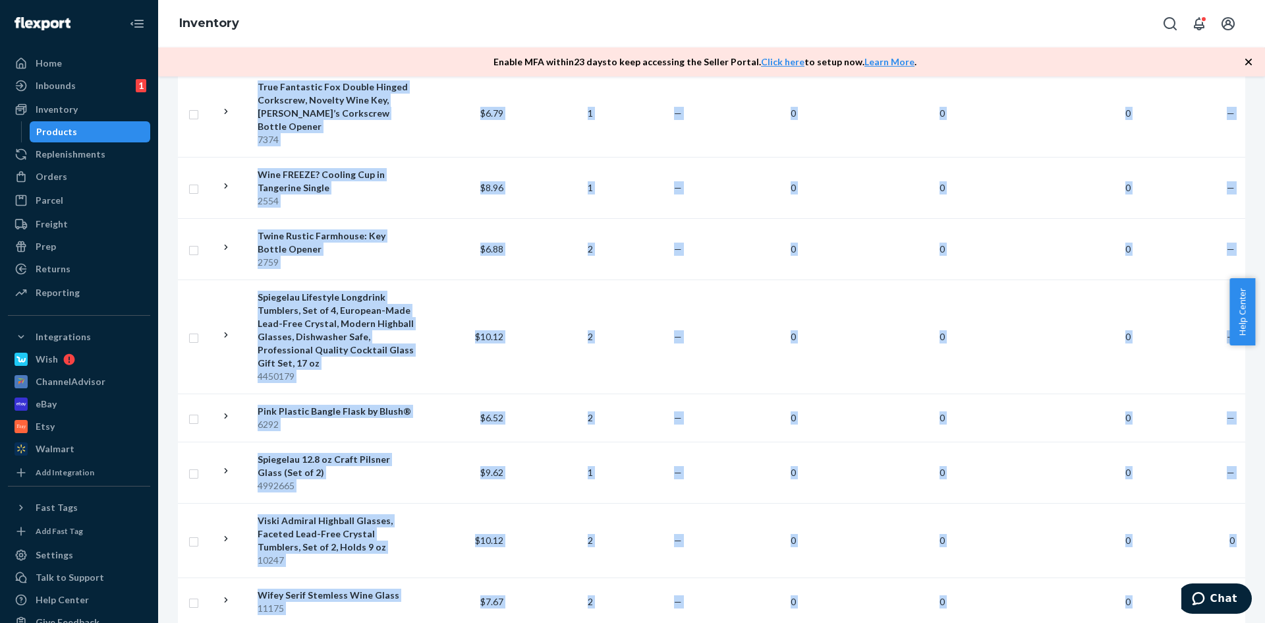
drag, startPoint x: 247, startPoint y: 347, endPoint x: 1224, endPoint y: 513, distance: 991.3
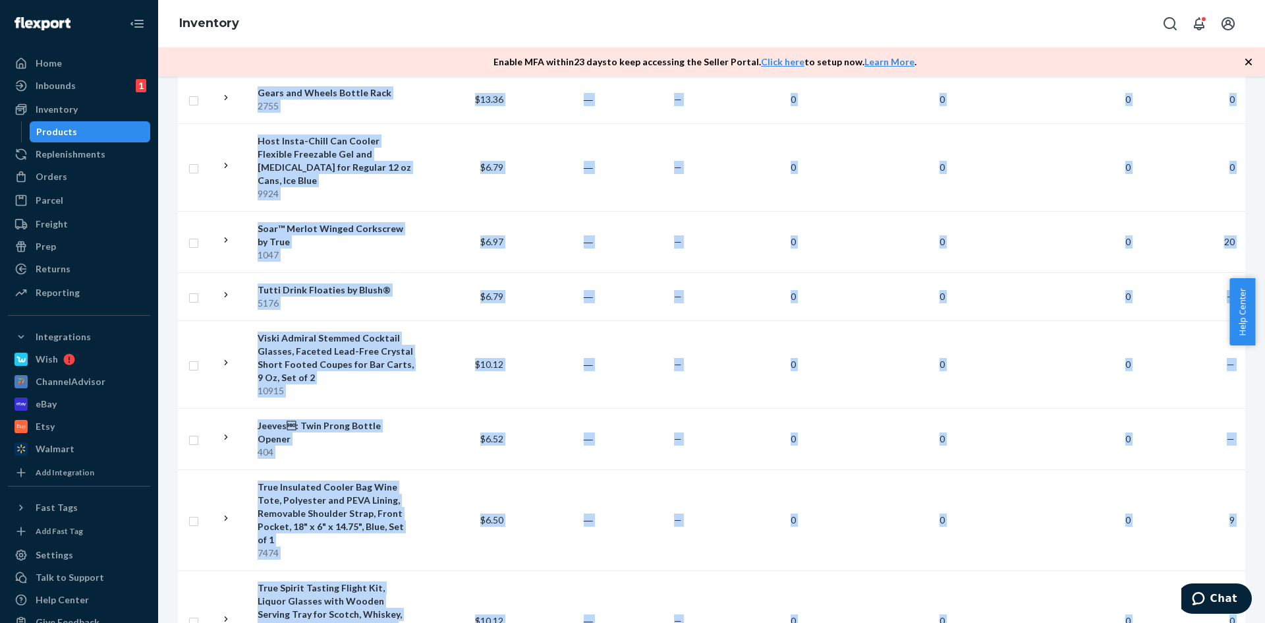
scroll to position [6677, 0]
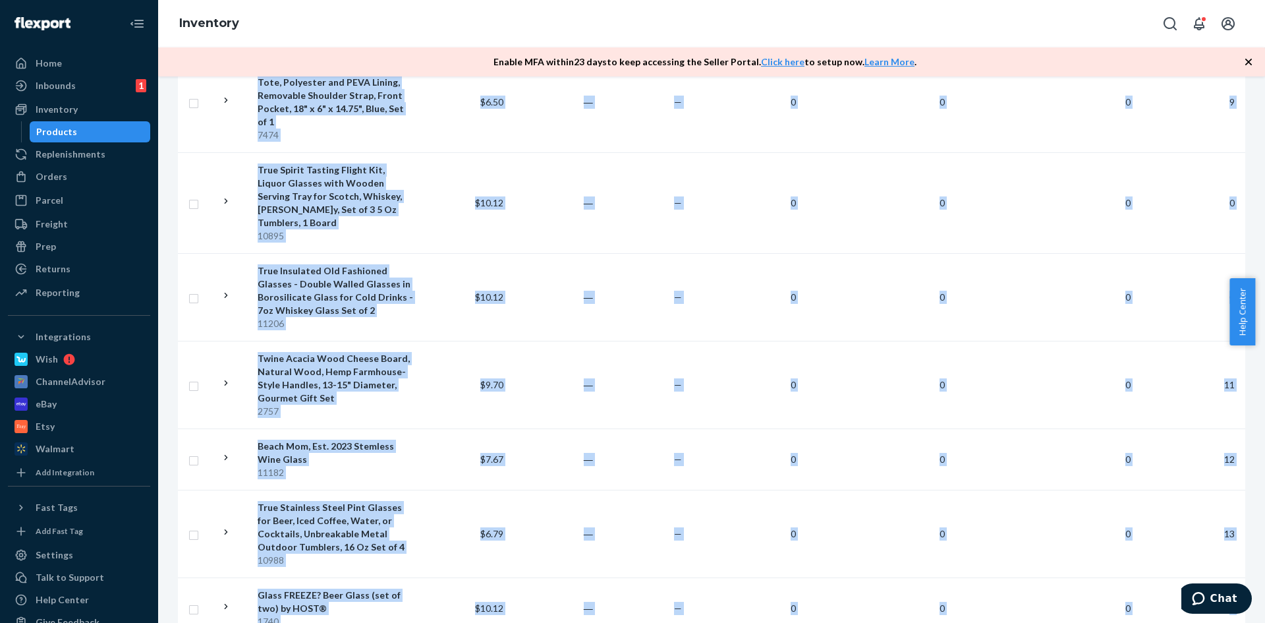
drag, startPoint x: 250, startPoint y: 344, endPoint x: 1234, endPoint y: 519, distance: 999.5
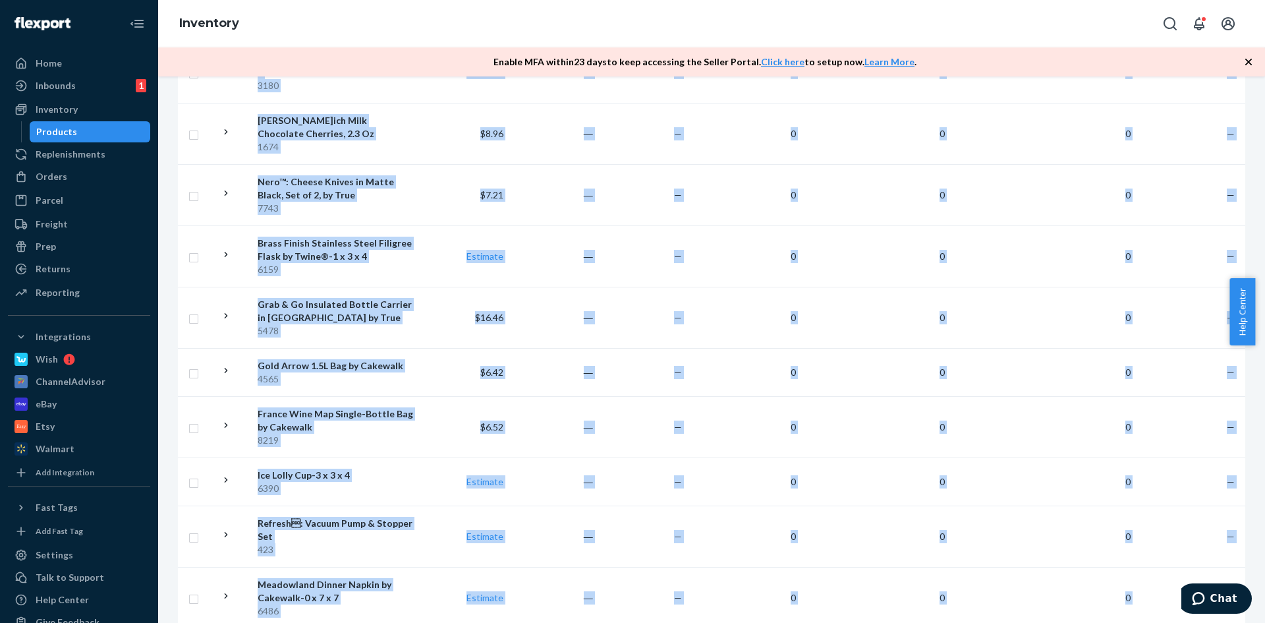
scroll to position [6387, 0]
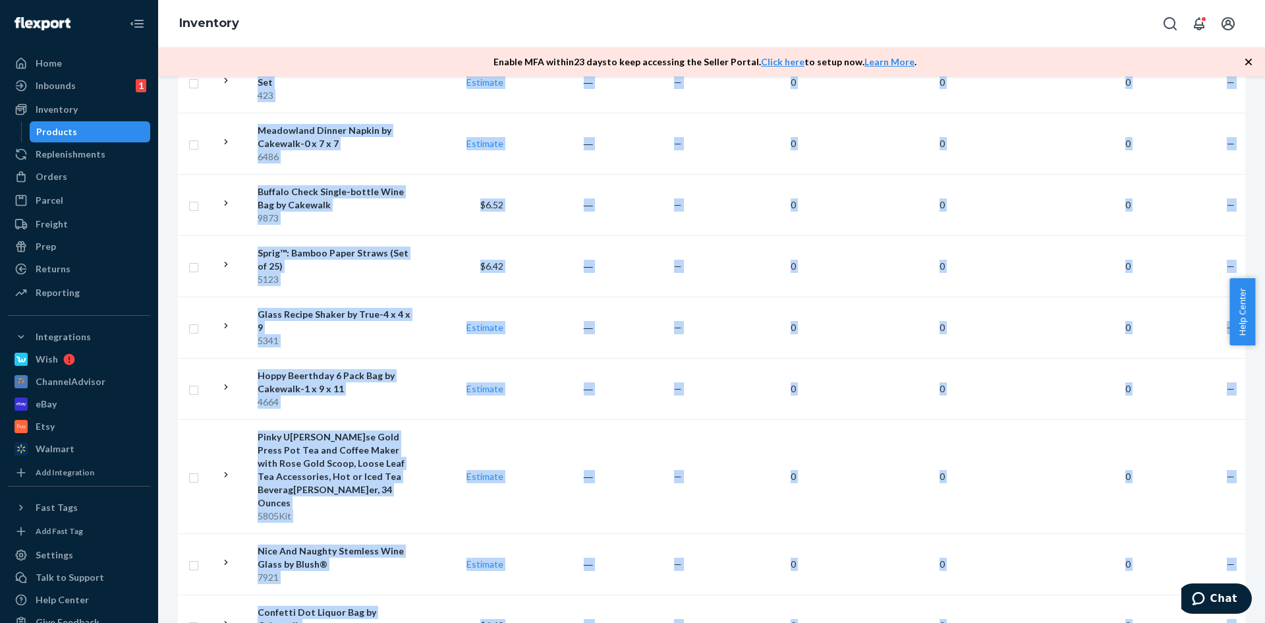
drag, startPoint x: 249, startPoint y: 346, endPoint x: 1228, endPoint y: 517, distance: 993.7
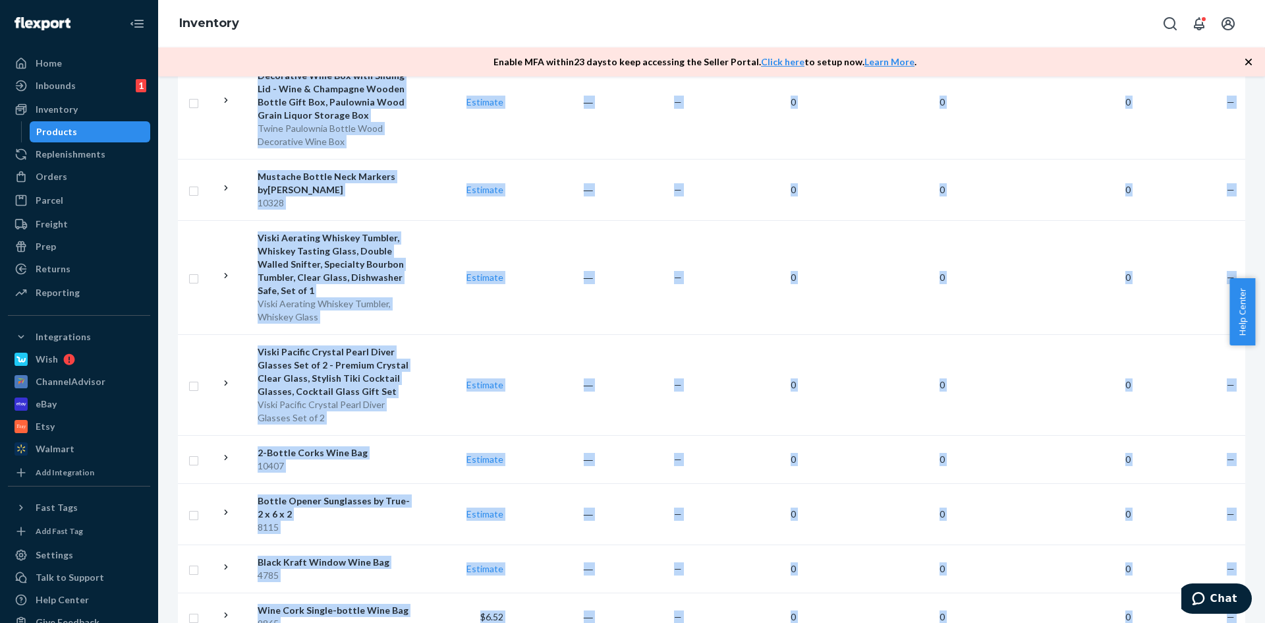
scroll to position [5768, 0]
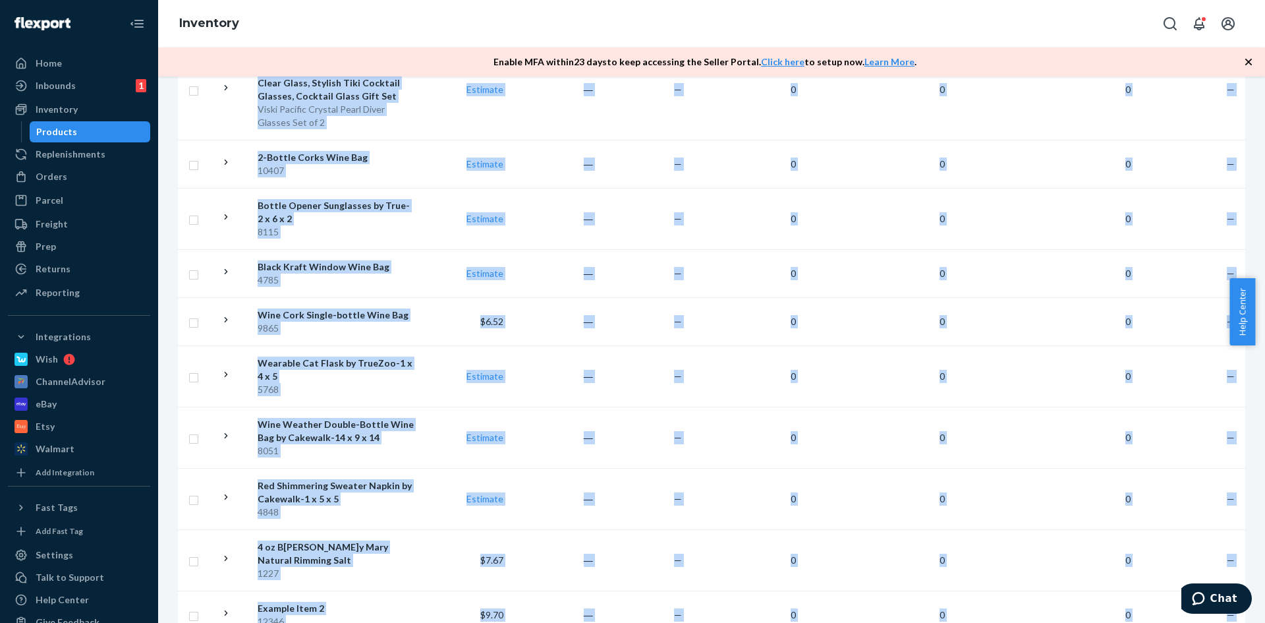
drag, startPoint x: 302, startPoint y: 411, endPoint x: 1226, endPoint y: 500, distance: 928.4
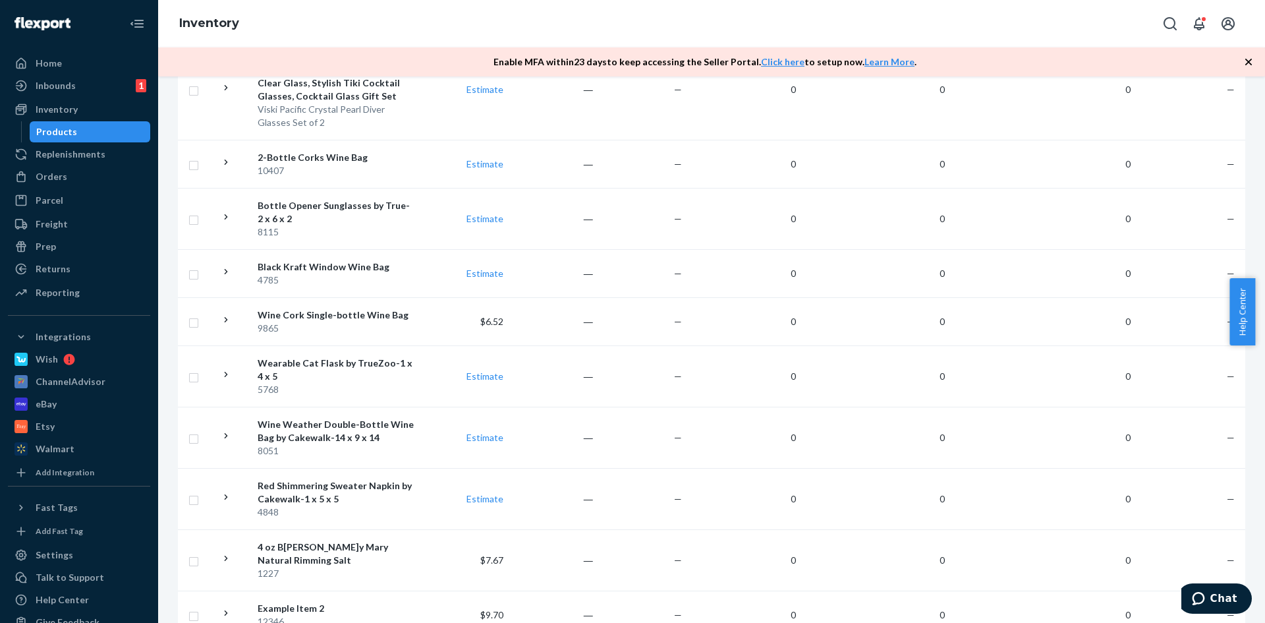
drag, startPoint x: 368, startPoint y: 554, endPoint x: 442, endPoint y: 536, distance: 75.9
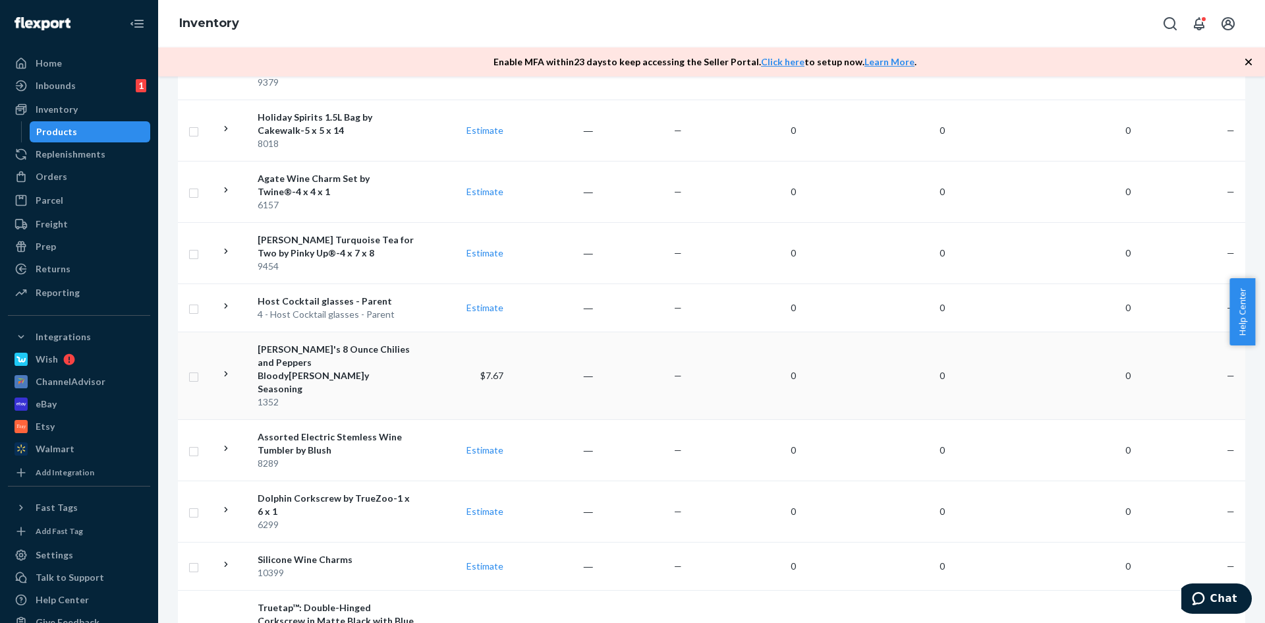
scroll to position [1615, 0]
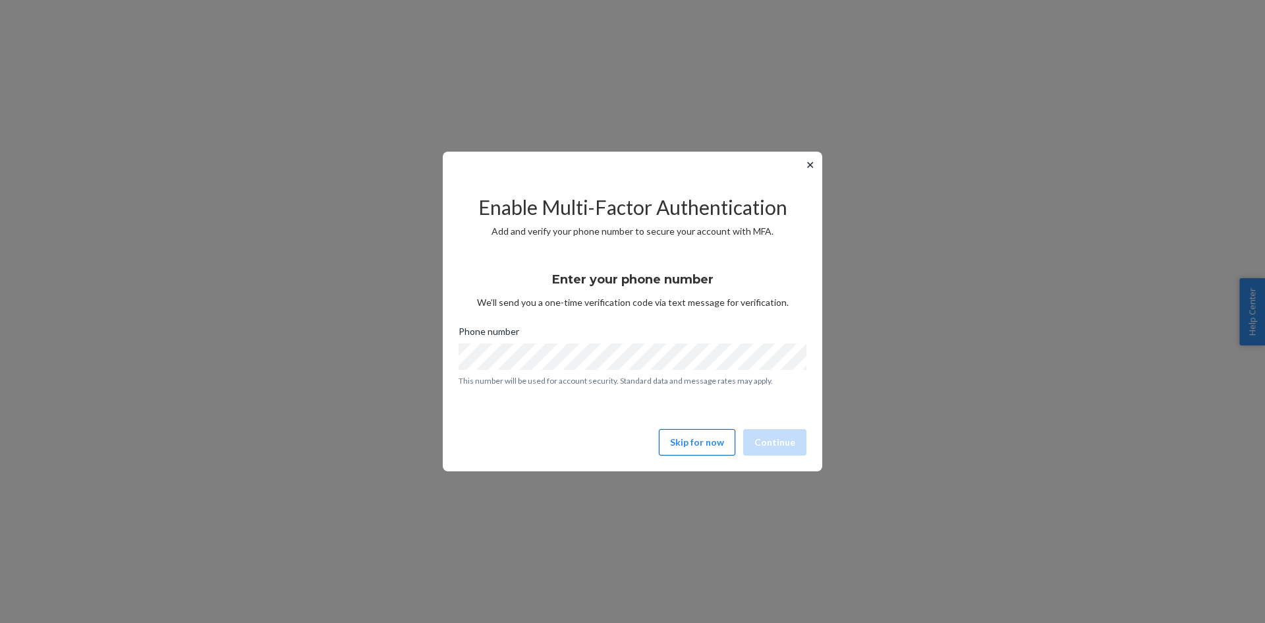
click at [699, 442] on button "Skip for now" at bounding box center [697, 442] width 76 height 26
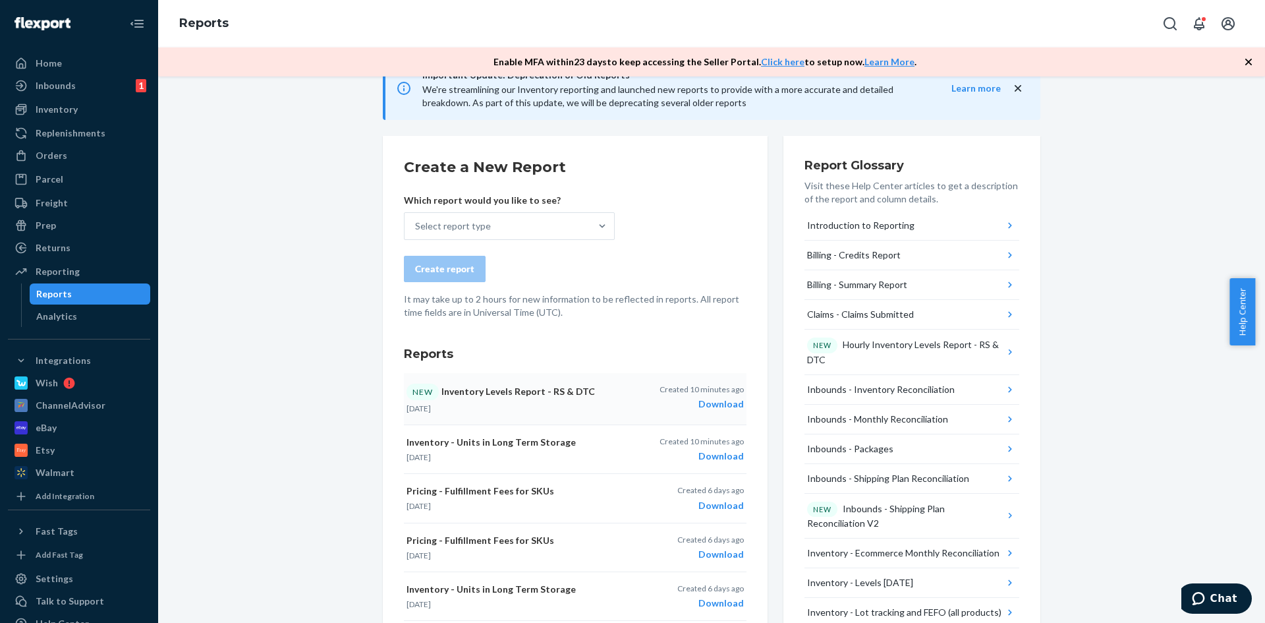
scroll to position [132, 0]
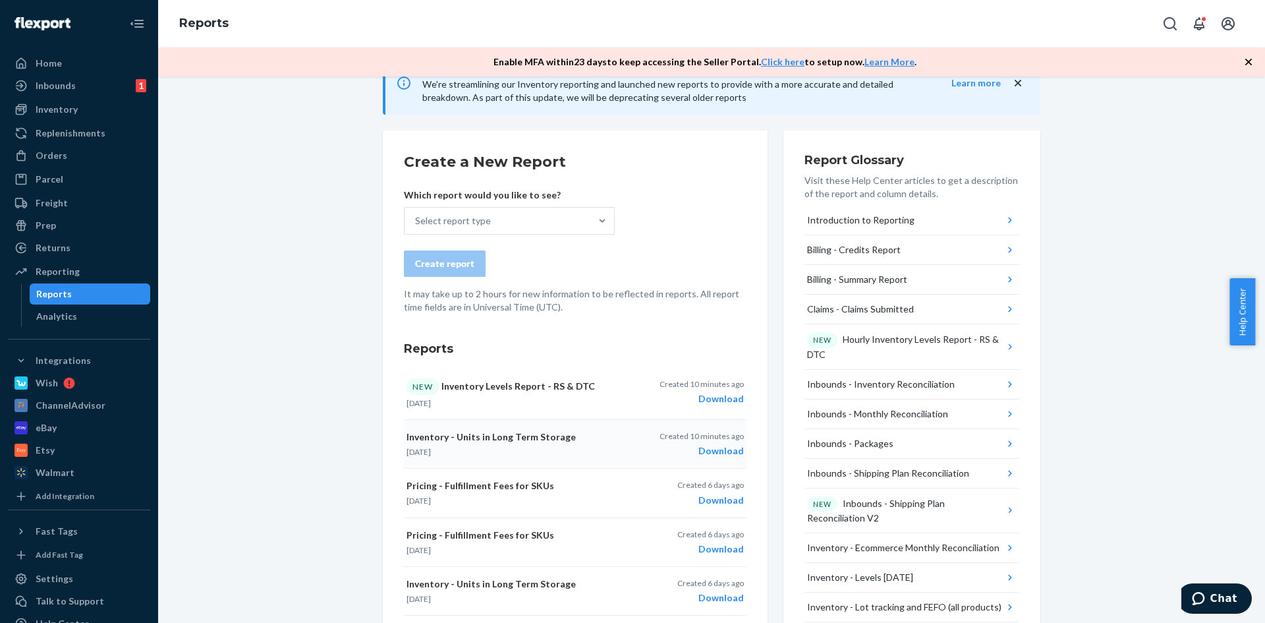
click at [718, 453] on div "Download" at bounding box center [702, 450] width 84 height 13
